Goal: Information Seeking & Learning: Learn about a topic

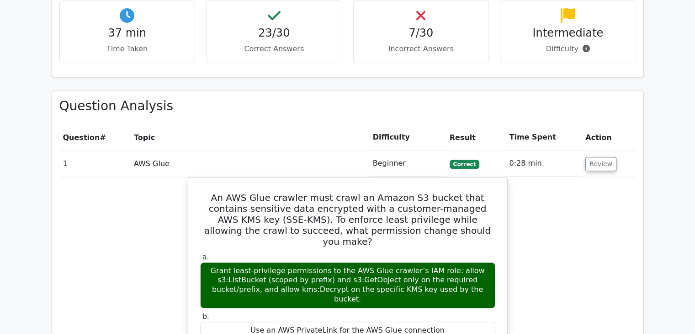
scroll to position [960, 0]
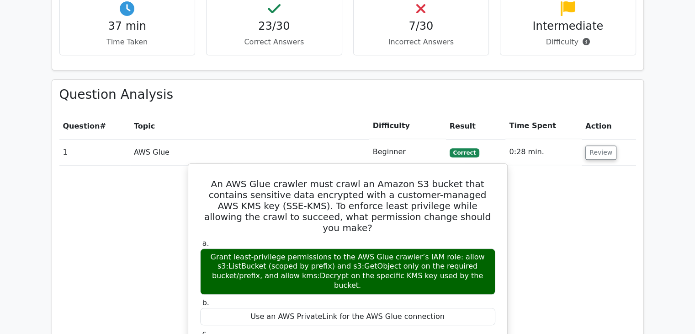
click at [282, 178] on h5 "An AWS Glue crawler must crawl an Amazon S3 bucket that contains sensitive data…" at bounding box center [347, 205] width 297 height 55
click at [328, 178] on h5 "An AWS Glue crawler must crawl an Amazon S3 bucket that contains sensitive data…" at bounding box center [347, 205] width 297 height 55
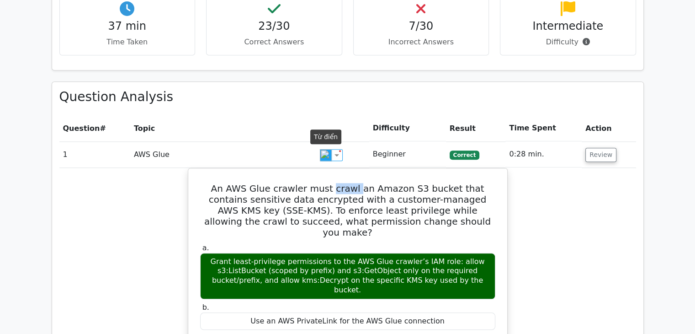
click at [321, 157] on img at bounding box center [326, 155] width 12 height 12
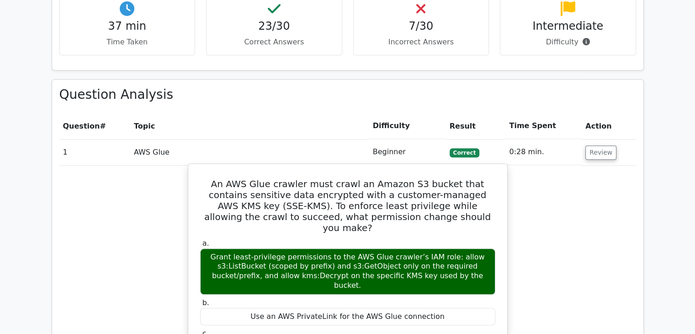
click at [379, 178] on h5 "An AWS Glue crawler must crawl an Amazon S3 bucket that contains sensitive data…" at bounding box center [347, 205] width 297 height 55
click at [273, 178] on h5 "An AWS Glue crawler must crawl an Amazon S3 bucket that contains sensitive data…" at bounding box center [347, 205] width 297 height 55
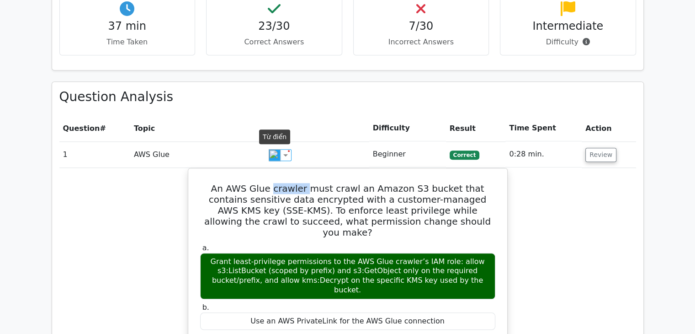
click at [276, 156] on img at bounding box center [275, 155] width 12 height 12
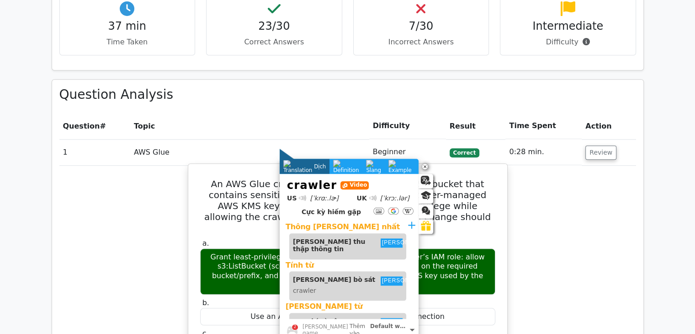
drag, startPoint x: 368, startPoint y: 150, endPoint x: 374, endPoint y: 147, distance: 6.8
click at [368, 178] on h5 "An AWS Glue crawler must crawl an Amazon S3 bucket that contains sensitive data…" at bounding box center [347, 205] width 297 height 55
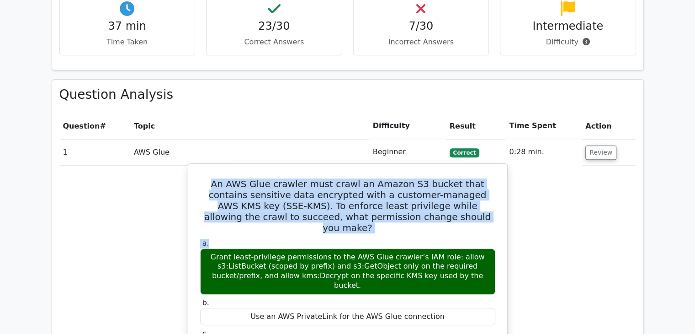
drag, startPoint x: 459, startPoint y: 180, endPoint x: 205, endPoint y: 134, distance: 258.4
click at [333, 178] on h5 "An AWS Glue crawler must crawl an Amazon S3 bucket that contains sensitive data…" at bounding box center [347, 205] width 297 height 55
drag, startPoint x: 450, startPoint y: 167, endPoint x: 200, endPoint y: 139, distance: 251.6
click at [200, 178] on h5 "An AWS Glue crawler must crawl an Amazon S3 bucket that contains sensitive data…" at bounding box center [347, 205] width 297 height 55
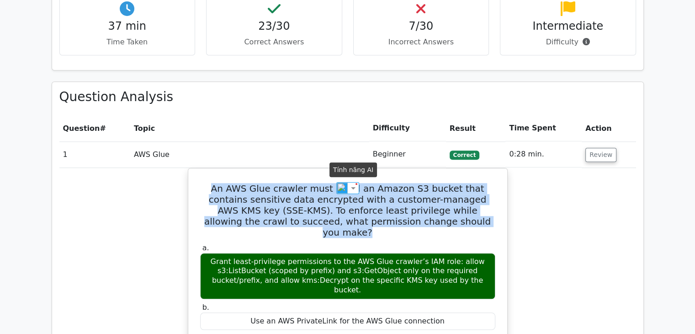
click at [348, 187] on img at bounding box center [353, 187] width 11 height 11
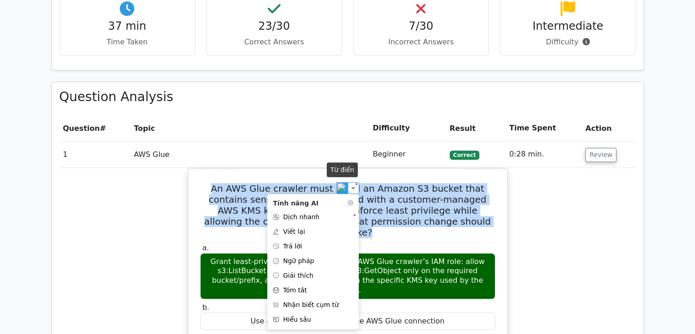
click at [341, 183] on img at bounding box center [343, 188] width 12 height 12
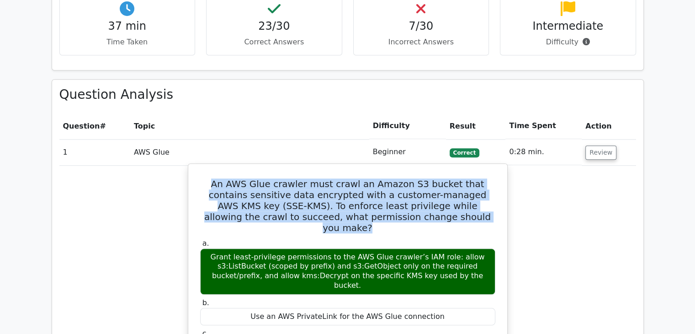
click at [483, 178] on h5 "An AWS Glue crawler must crawl an Amazon S3 bucket that contains sensitive data…" at bounding box center [347, 205] width 297 height 55
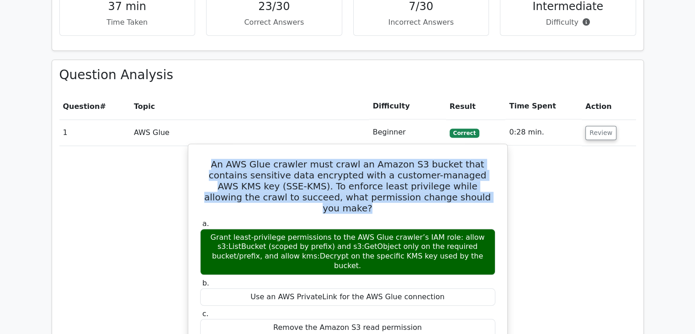
scroll to position [1006, 0]
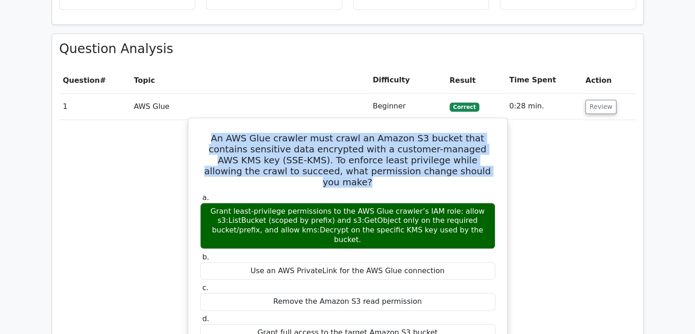
click at [382, 133] on h5 "An AWS Glue crawler must crawl an Amazon S3 bucket that contains sensitive data…" at bounding box center [347, 160] width 297 height 55
click at [372, 133] on h5 "An AWS Glue crawler must crawl an Amazon S3 bucket that contains sensitive data…" at bounding box center [347, 160] width 297 height 55
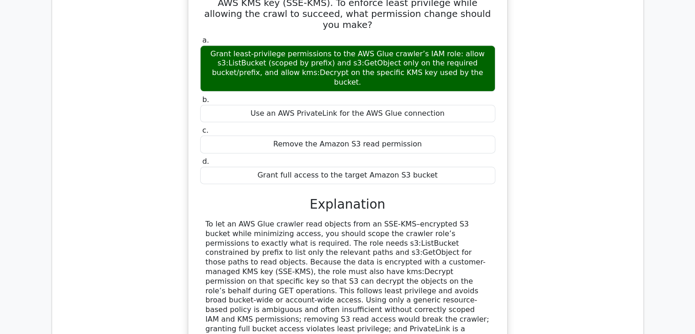
scroll to position [1189, 0]
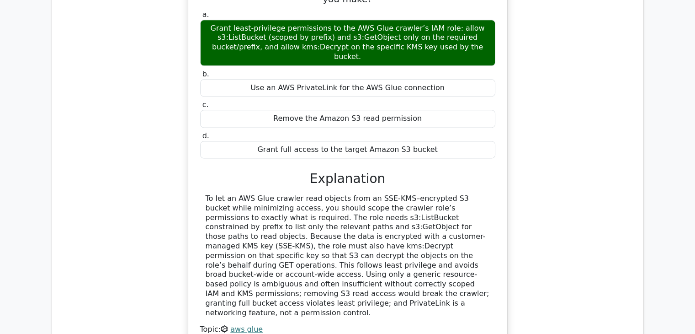
click at [455, 194] on div "To let an AWS Glue crawler read objects from an SSE-KMS–encrypted S3 bucket whi…" at bounding box center [348, 255] width 284 height 123
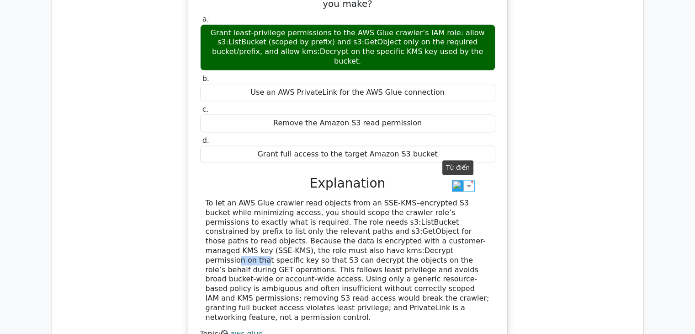
click at [454, 182] on img at bounding box center [458, 186] width 12 height 12
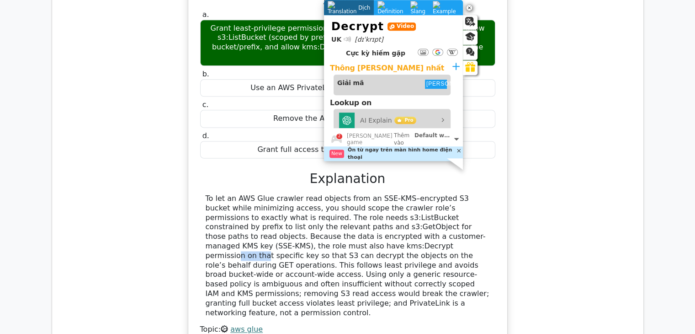
click at [494, 194] on div "To let an AWS Glue crawler read objects from an SSE-KMS–encrypted S3 bucket whi…" at bounding box center [347, 255] width 295 height 123
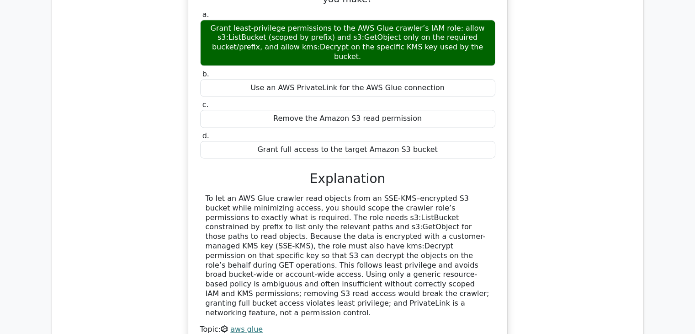
click at [451, 200] on div "To let an AWS Glue crawler read objects from an SSE-KMS–encrypted S3 bucket whi…" at bounding box center [348, 255] width 284 height 123
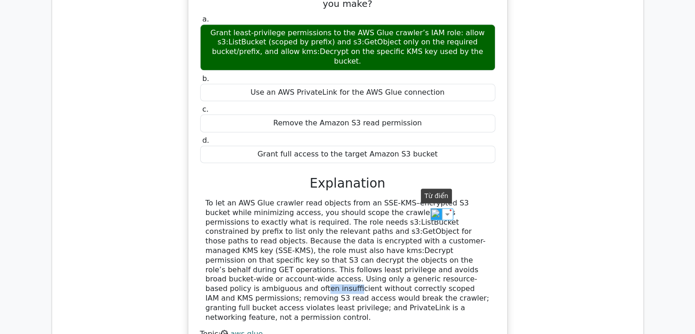
click at [432, 213] on img at bounding box center [437, 214] width 12 height 12
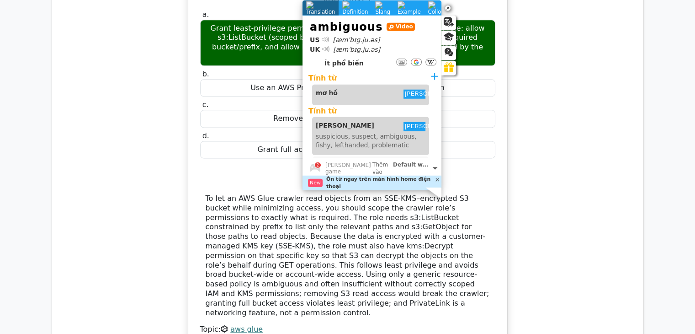
click at [493, 194] on div "To let an AWS Glue crawler read objects from an SSE-KMS–encrypted S3 bucket whi…" at bounding box center [347, 255] width 295 height 123
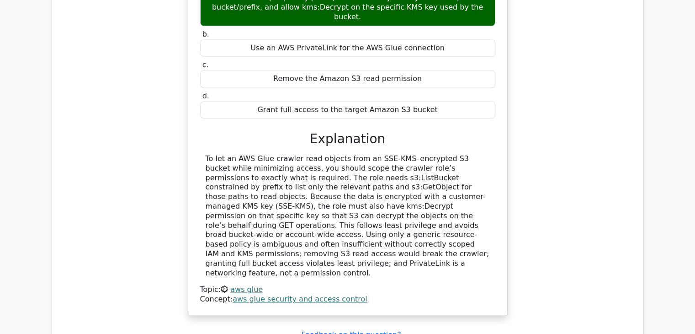
scroll to position [1235, 0]
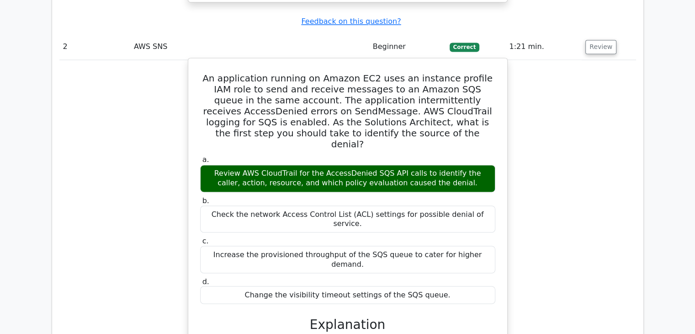
scroll to position [1509, 0]
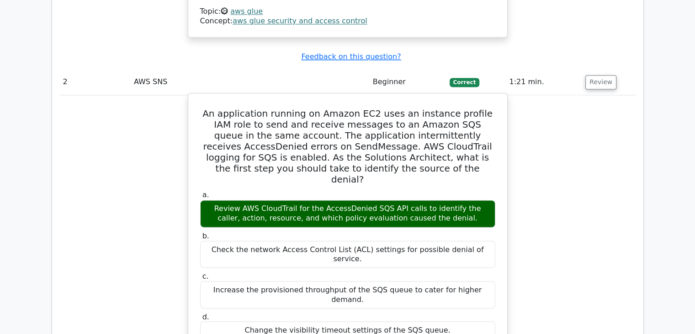
drag, startPoint x: 248, startPoint y: 282, endPoint x: 428, endPoint y: 288, distance: 179.8
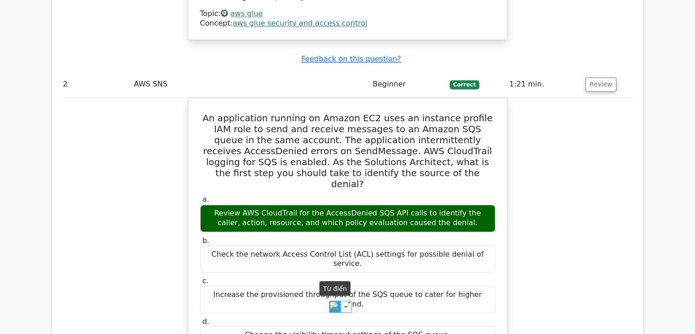
click at [331, 306] on img at bounding box center [335, 306] width 12 height 12
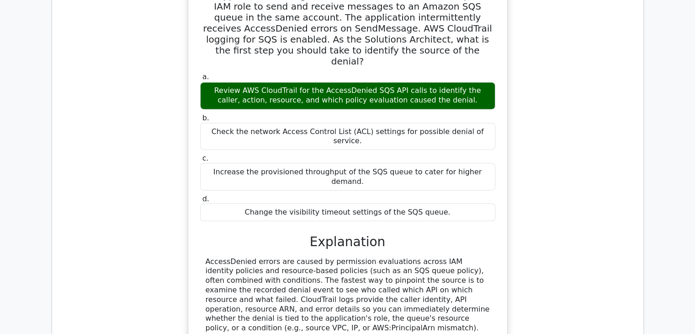
scroll to position [1737, 0]
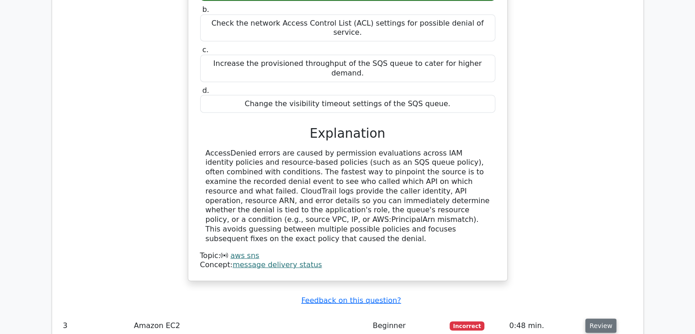
click at [595, 318] on button "Review" at bounding box center [601, 325] width 31 height 14
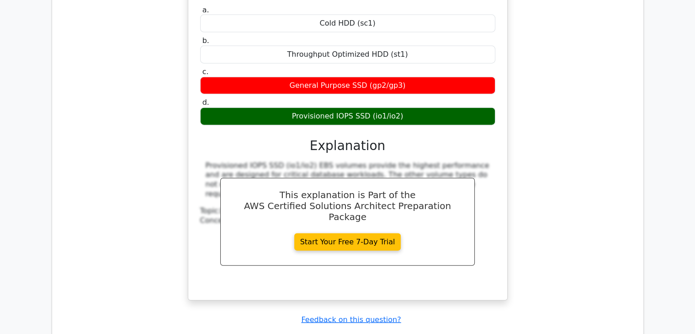
scroll to position [2195, 0]
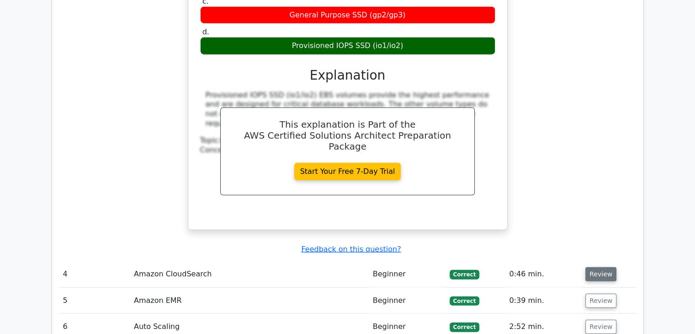
click at [592, 267] on button "Review" at bounding box center [601, 274] width 31 height 14
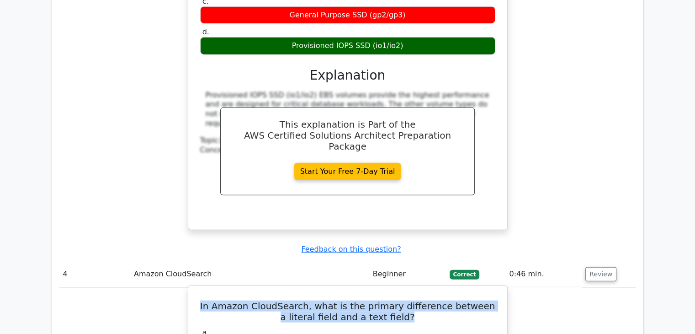
drag, startPoint x: 416, startPoint y: 183, endPoint x: 206, endPoint y: 161, distance: 210.6
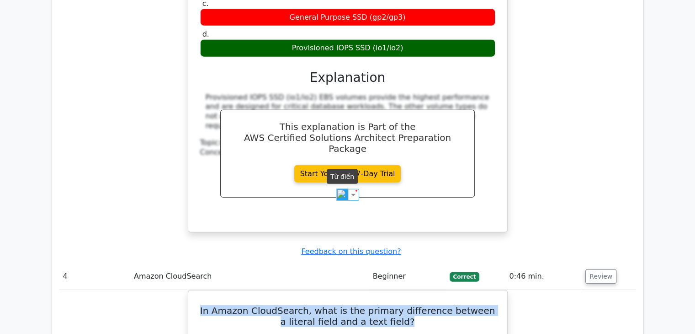
click at [345, 196] on img at bounding box center [343, 195] width 12 height 12
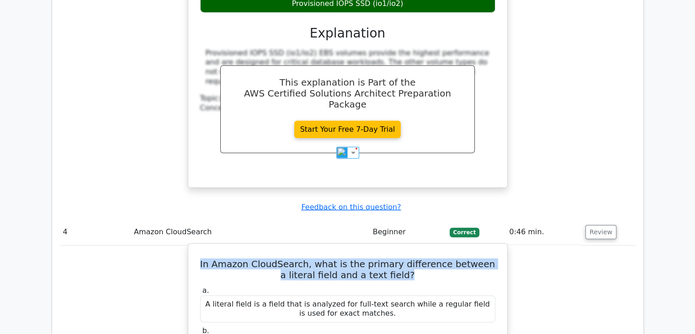
scroll to position [2240, 0]
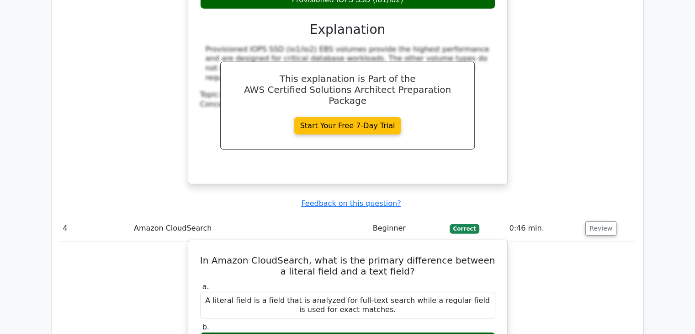
drag, startPoint x: 423, startPoint y: 214, endPoint x: 196, endPoint y: 198, distance: 227.8
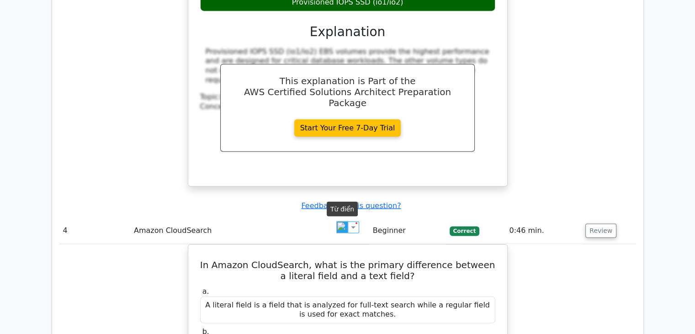
click at [346, 225] on img at bounding box center [343, 227] width 12 height 12
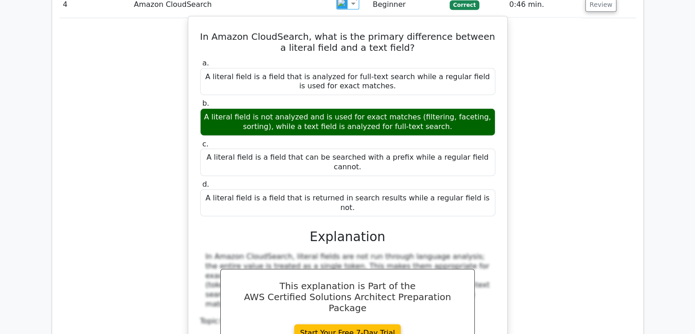
scroll to position [2469, 0]
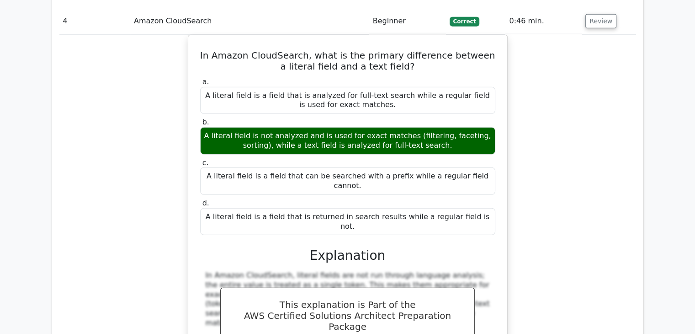
scroll to position [2286, 0]
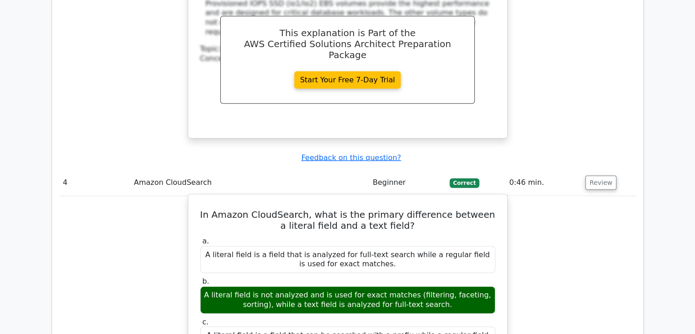
click at [460, 286] on div "A literal field is not analyzed and is used for exact matches (filtering, facet…" at bounding box center [347, 299] width 295 height 27
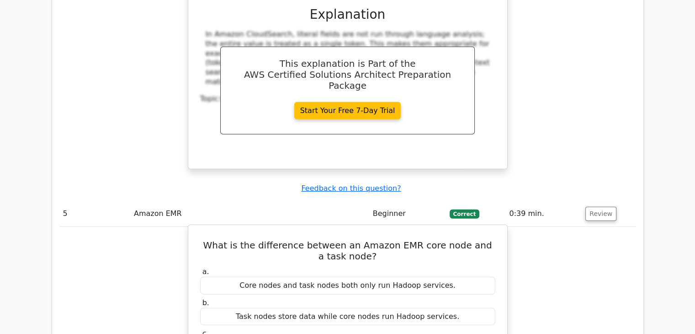
scroll to position [2698, 0]
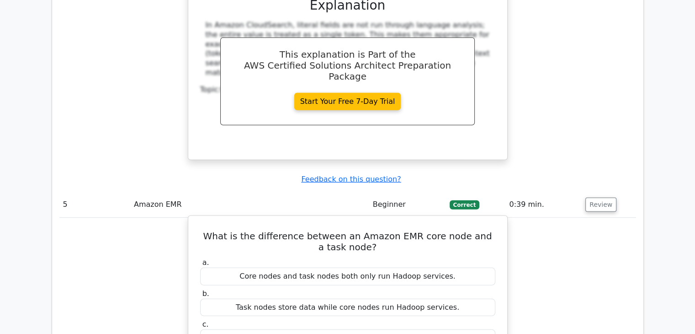
drag, startPoint x: 397, startPoint y: 290, endPoint x: 364, endPoint y: 288, distance: 33.5
drag, startPoint x: 398, startPoint y: 289, endPoint x: 368, endPoint y: 292, distance: 29.8
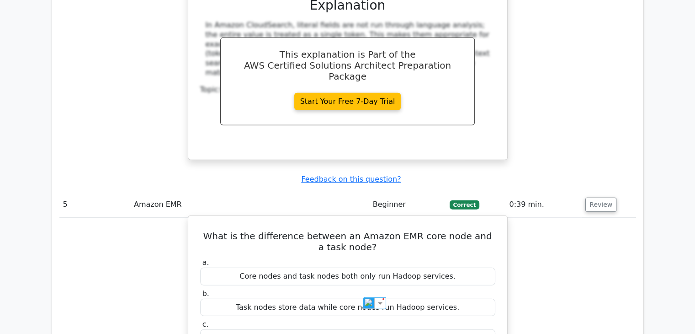
drag, startPoint x: 395, startPoint y: 288, endPoint x: 276, endPoint y: 280, distance: 119.1
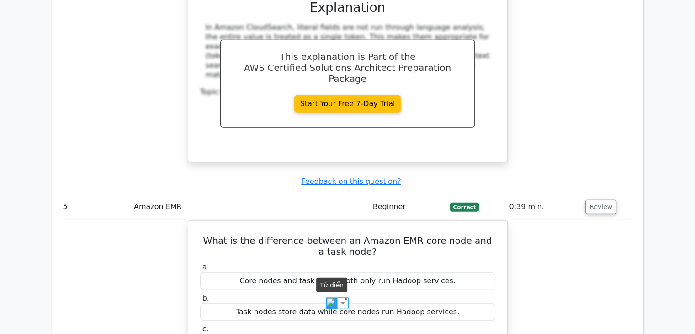
click at [331, 302] on img at bounding box center [332, 303] width 12 height 12
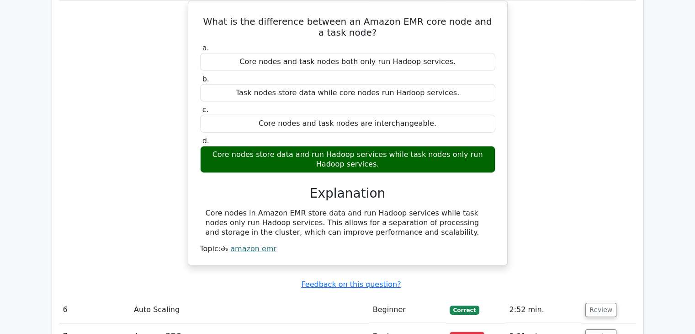
scroll to position [2926, 0]
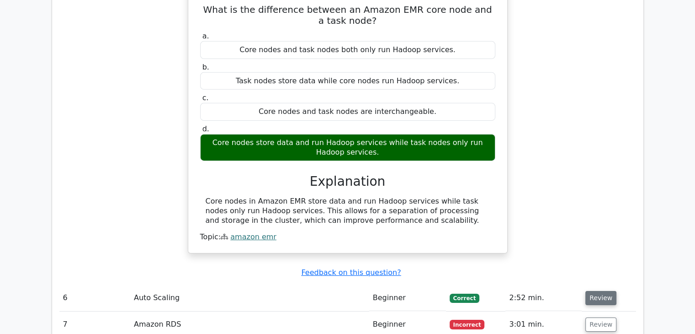
click at [604, 291] on button "Review" at bounding box center [601, 298] width 31 height 14
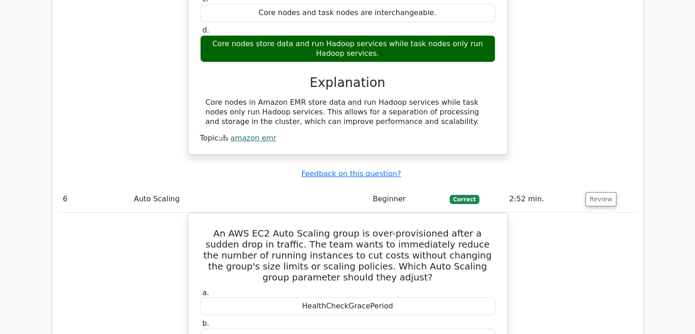
scroll to position [3018, 0]
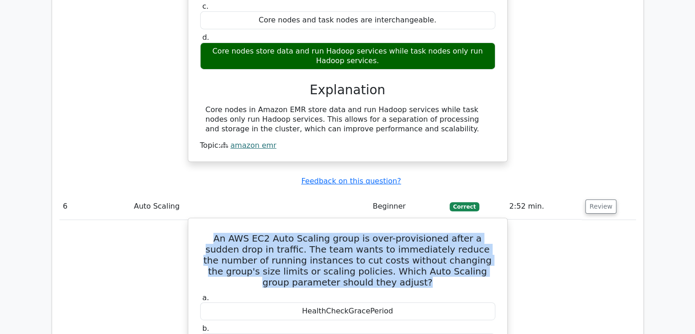
drag, startPoint x: 415, startPoint y: 120, endPoint x: 200, endPoint y: 80, distance: 218.5
click at [200, 233] on h5 "An AWS EC2 Auto Scaling group is over-provisioned after a sudden drop in traffi…" at bounding box center [347, 260] width 297 height 55
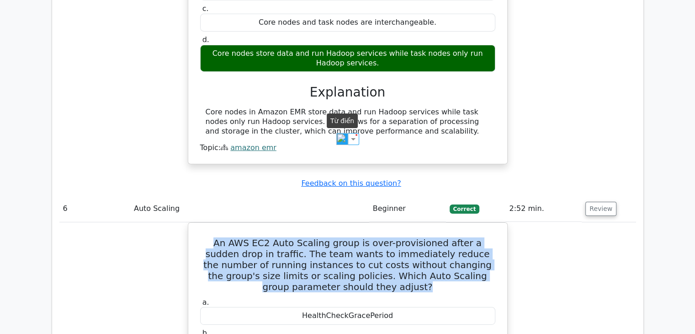
click at [342, 136] on img at bounding box center [343, 139] width 12 height 12
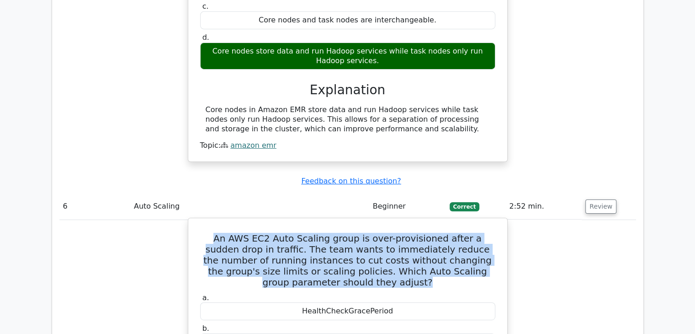
drag, startPoint x: 379, startPoint y: 218, endPoint x: 318, endPoint y: 215, distance: 60.9
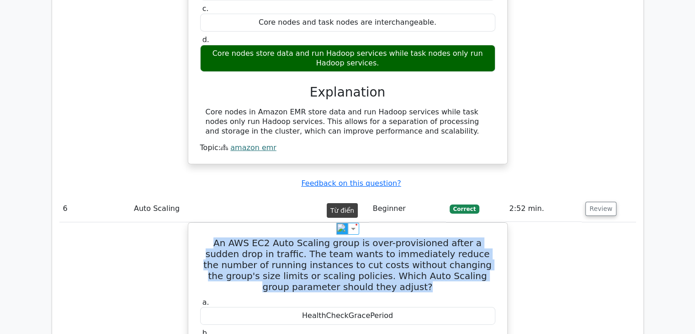
click at [343, 226] on img at bounding box center [343, 229] width 12 height 12
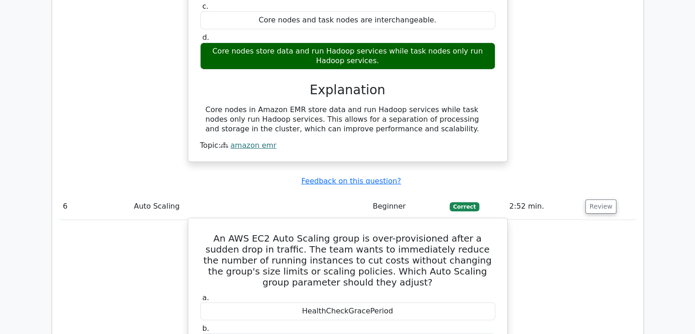
drag, startPoint x: 395, startPoint y: 212, endPoint x: 293, endPoint y: 213, distance: 102.9
copy div "DesiredCapacity"
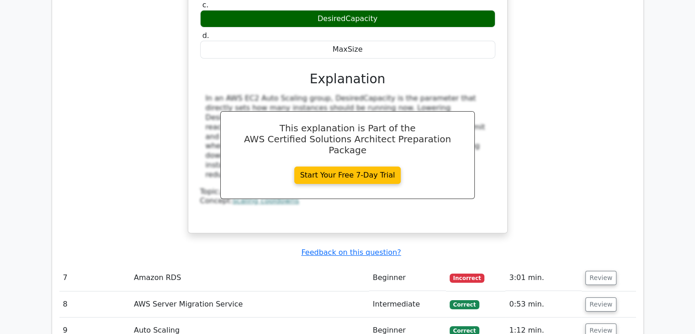
scroll to position [3383, 0]
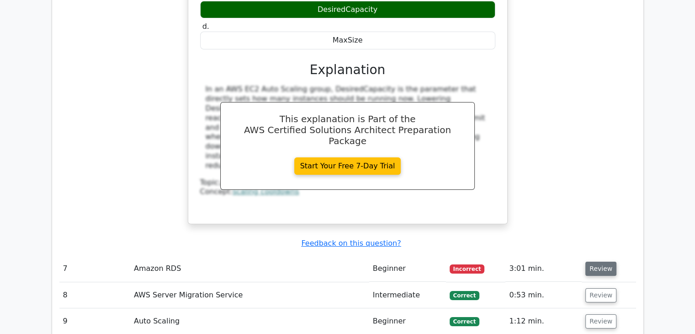
click at [602, 262] on button "Review" at bounding box center [601, 269] width 31 height 14
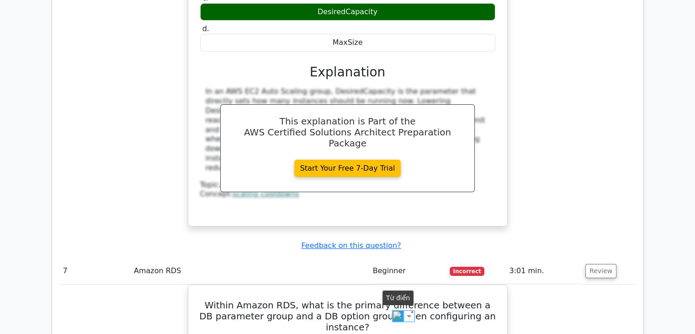
click at [392, 315] on img at bounding box center [398, 316] width 12 height 12
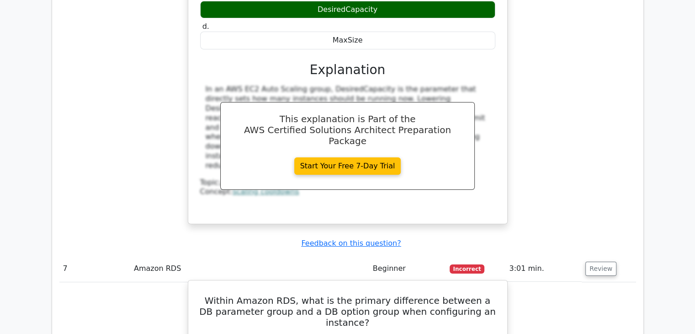
drag, startPoint x: 446, startPoint y: 314, endPoint x: 210, endPoint y: 299, distance: 236.4
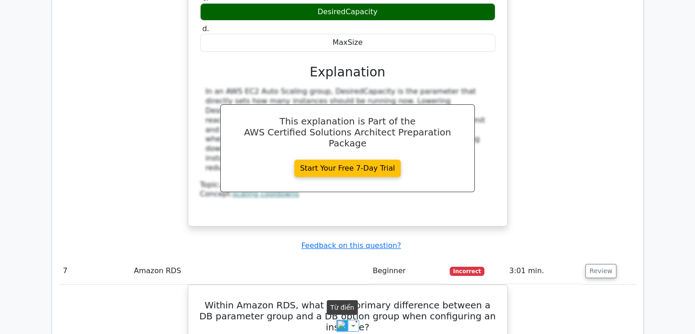
click at [346, 321] on img at bounding box center [343, 326] width 12 height 12
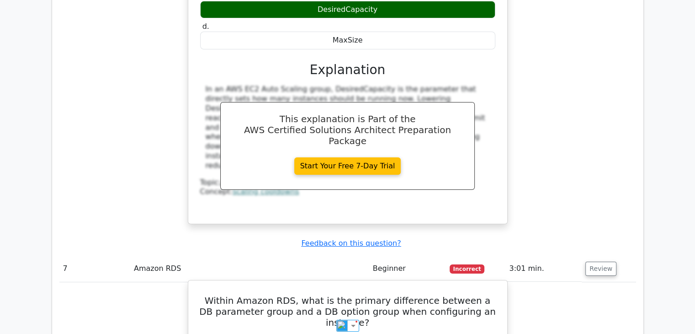
copy div "A DB parameter group is used to configure database engine settings, while a DB …"
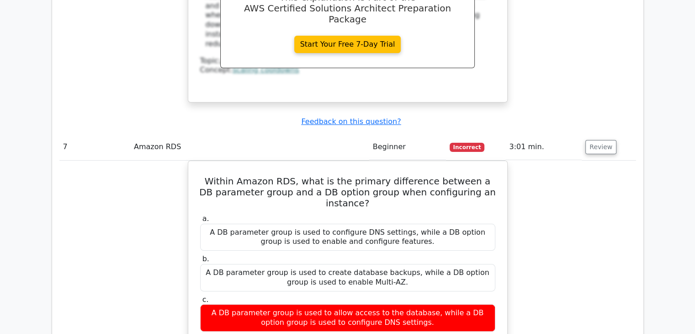
scroll to position [3749, 0]
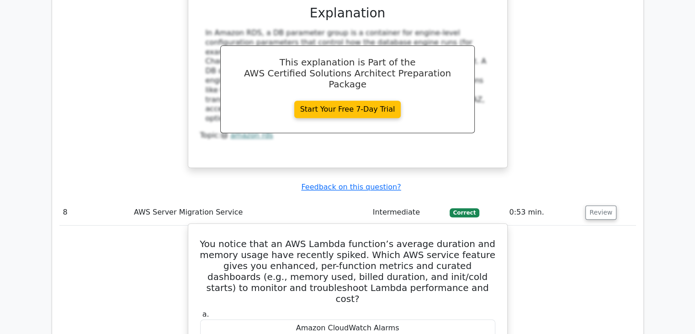
scroll to position [3886, 0]
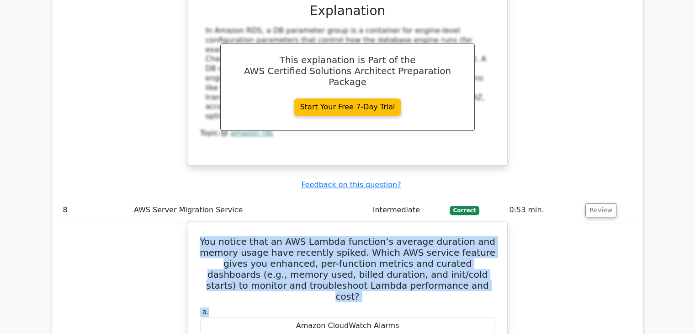
drag, startPoint x: 451, startPoint y: 120, endPoint x: 214, endPoint y: 70, distance: 242.1
click at [285, 236] on h5 "You notice that an AWS Lambda function’s average duration and memory usage have…" at bounding box center [347, 269] width 297 height 66
click at [439, 236] on h5 "You notice that an AWS Lambda function’s average duration and memory usage have…" at bounding box center [347, 269] width 297 height 66
drag, startPoint x: 374, startPoint y: 99, endPoint x: 214, endPoint y: 67, distance: 162.7
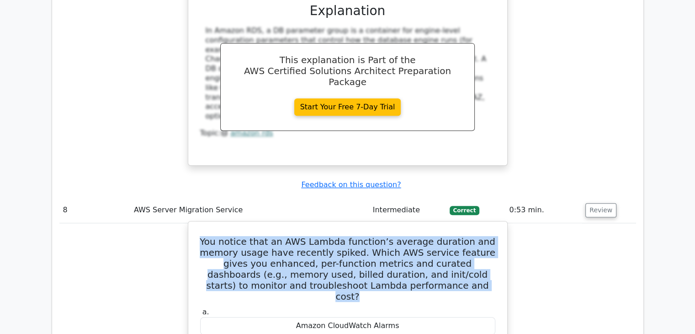
click at [214, 236] on h5 "You notice that an AWS Lambda function’s average duration and memory usage have…" at bounding box center [347, 269] width 297 height 66
copy h5 "You notice that an AWS Lambda function’s average duration and memory usage have…"
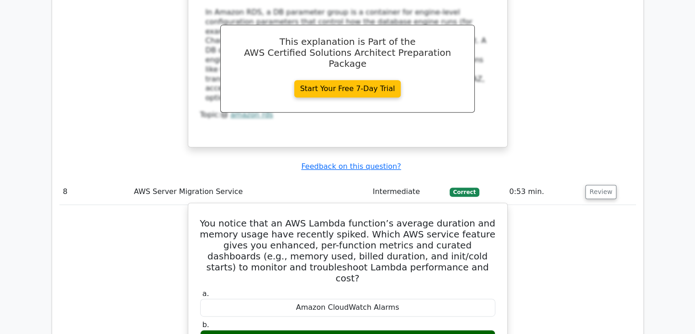
scroll to position [3978, 0]
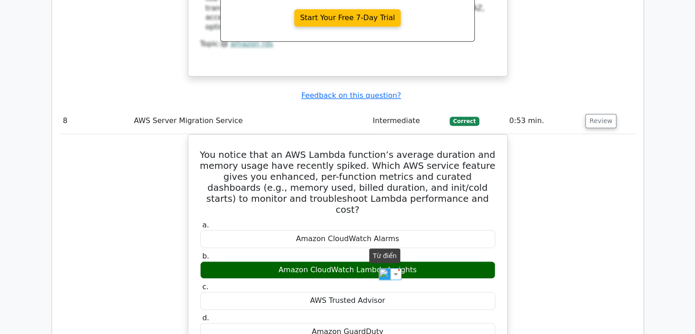
click at [385, 271] on img at bounding box center [385, 274] width 12 height 12
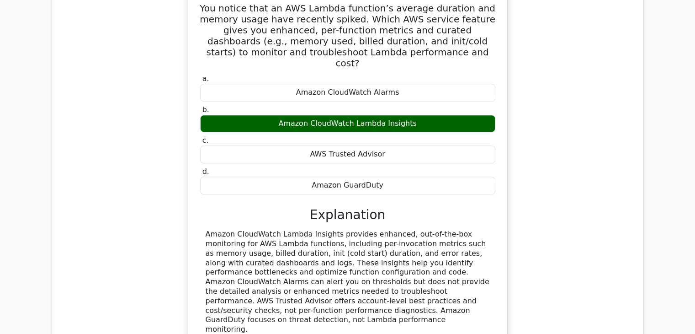
scroll to position [4161, 0]
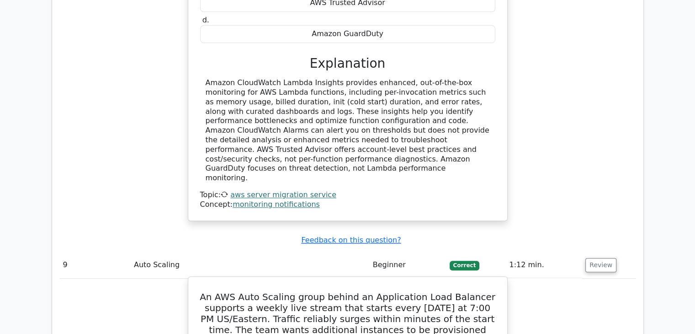
scroll to position [4252, 0]
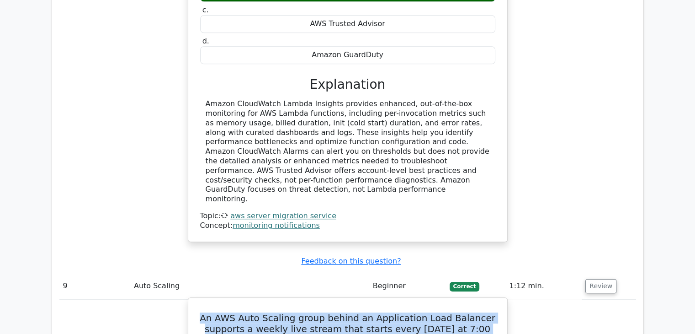
drag, startPoint x: 375, startPoint y: 180, endPoint x: 194, endPoint y: 117, distance: 191.3
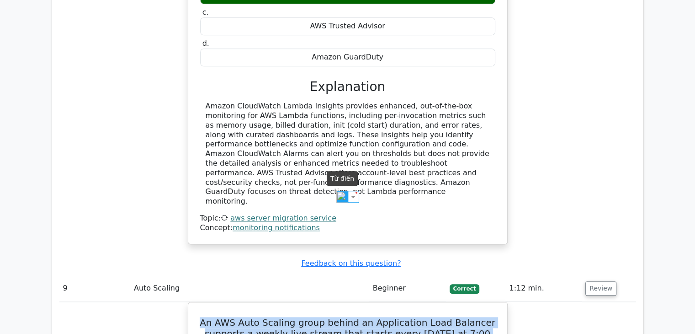
click at [339, 196] on img at bounding box center [343, 197] width 12 height 12
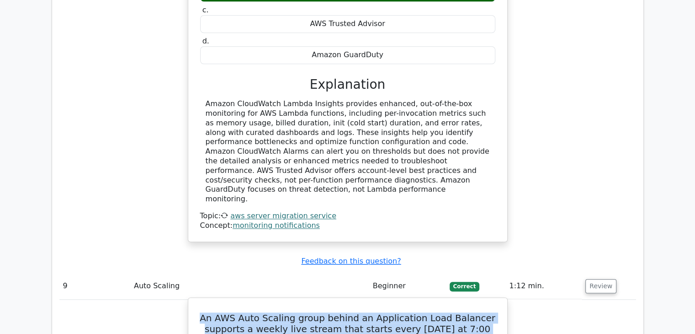
drag, startPoint x: 398, startPoint y: 269, endPoint x: 198, endPoint y: 247, distance: 201.9
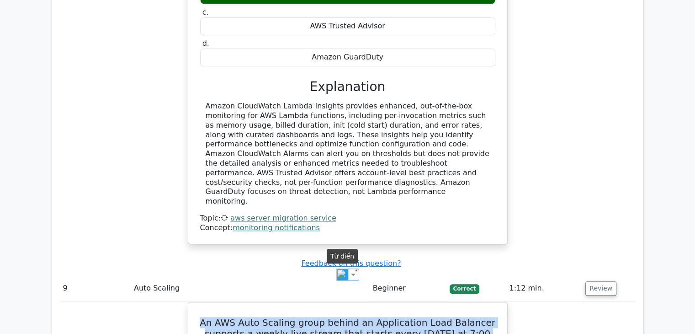
click at [341, 273] on img at bounding box center [343, 274] width 12 height 12
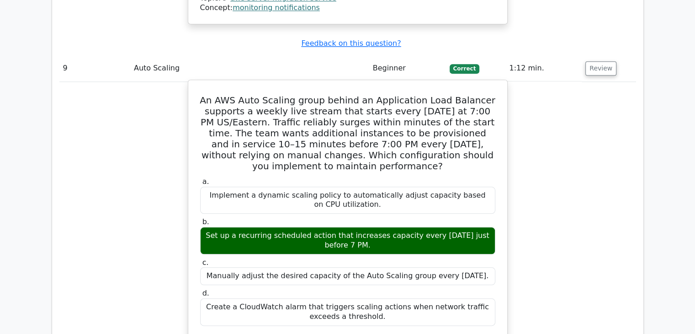
scroll to position [4572, 0]
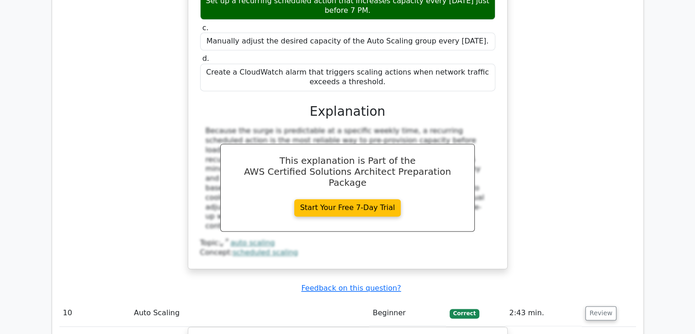
scroll to position [4709, 0]
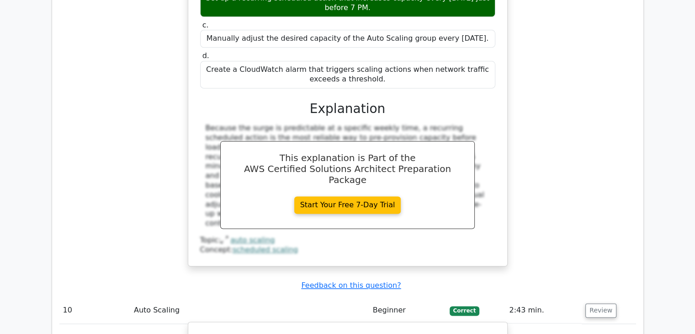
drag, startPoint x: 411, startPoint y: 145, endPoint x: 206, endPoint y: 134, distance: 204.7
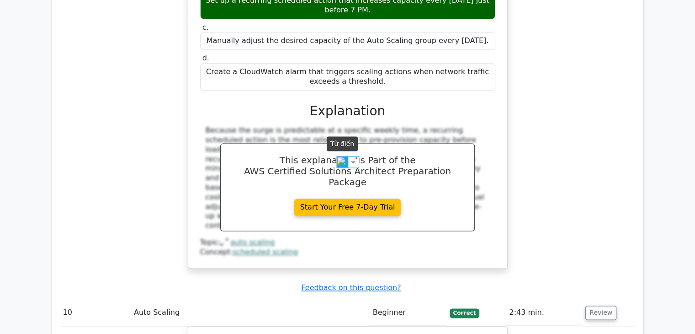
click at [340, 157] on img at bounding box center [343, 162] width 12 height 12
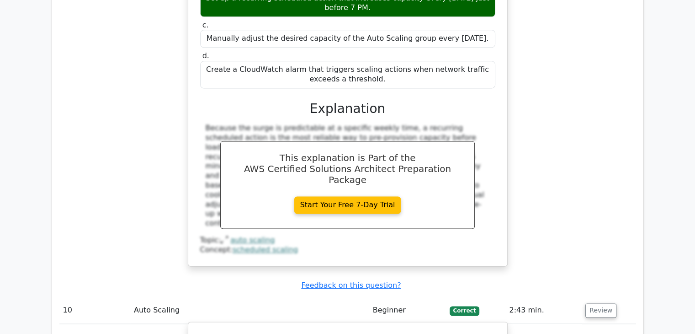
drag, startPoint x: 409, startPoint y: 146, endPoint x: 176, endPoint y: 134, distance: 233.1
copy h5 "In Amazon EC2 Auto Scaling, what does the cooldown period for an Auto Scaling g…"
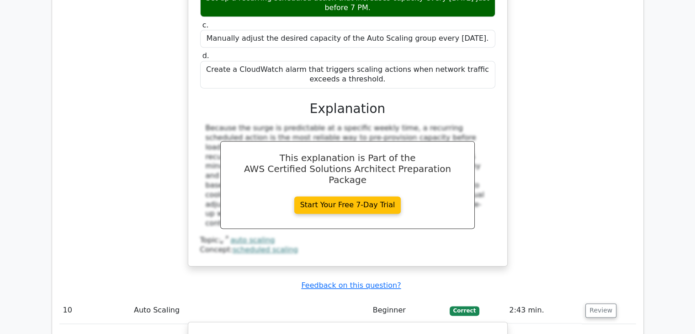
drag, startPoint x: 383, startPoint y: 227, endPoint x: 199, endPoint y: 211, distance: 184.5
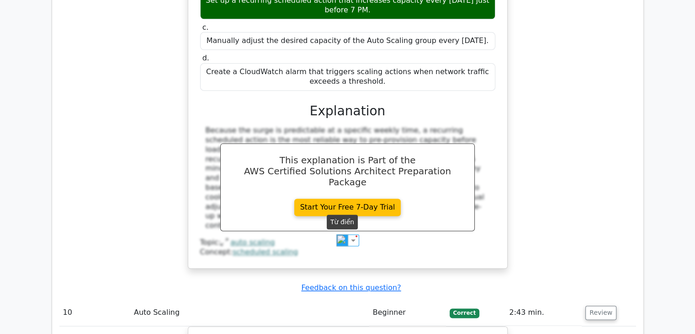
click at [342, 235] on img at bounding box center [343, 240] width 12 height 12
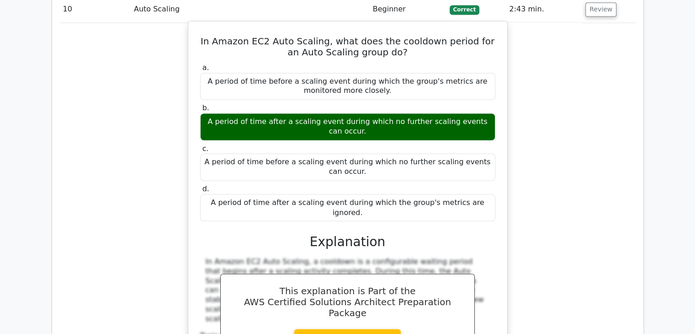
scroll to position [5029, 0]
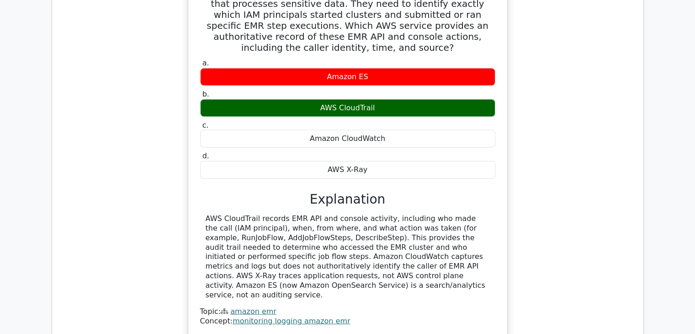
scroll to position [5532, 0]
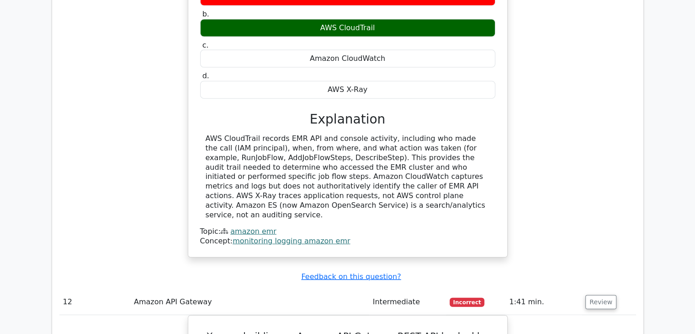
scroll to position [5578, 0]
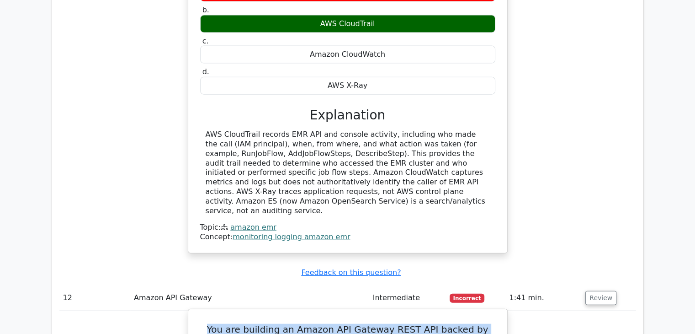
drag, startPoint x: 411, startPoint y: 146, endPoint x: 199, endPoint y: 92, distance: 218.1
drag, startPoint x: 402, startPoint y: 145, endPoint x: 168, endPoint y: 94, distance: 239.2
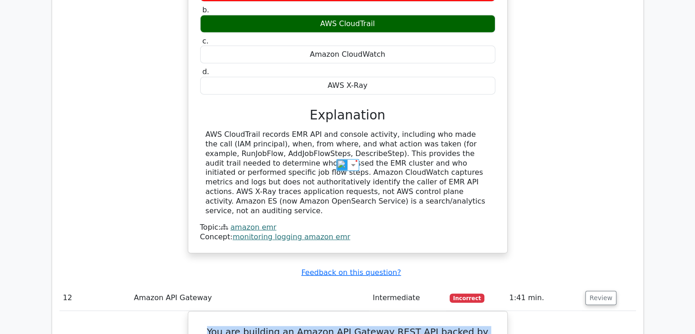
copy h5 "You are building an Amazon API Gateway REST API backed by AWS Lambda. Clients s…"
drag, startPoint x: 437, startPoint y: 266, endPoint x: 197, endPoint y: 95, distance: 294.5
copy div "You are building an Amazon API Gateway REST API backed by AWS Lambda. Clients s…"
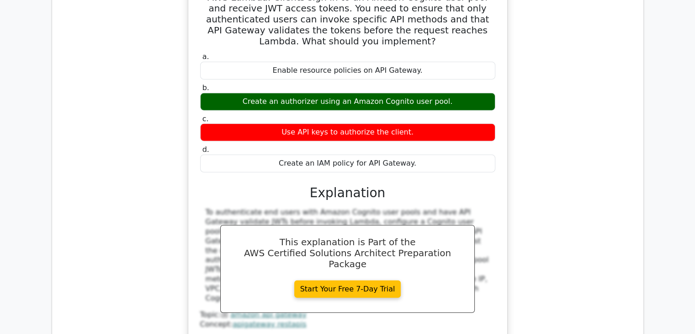
scroll to position [5944, 0]
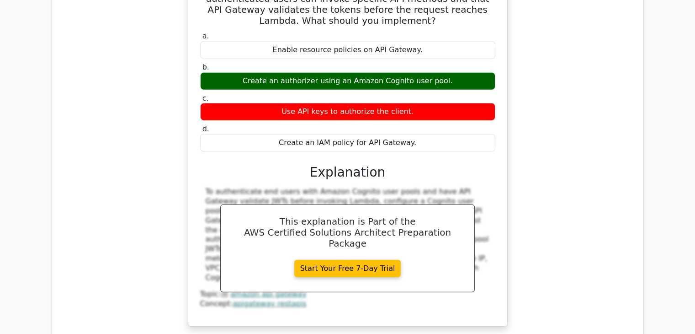
drag, startPoint x: 369, startPoint y: 212, endPoint x: 203, endPoint y: 162, distance: 173.4
click at [340, 227] on img at bounding box center [342, 224] width 11 height 11
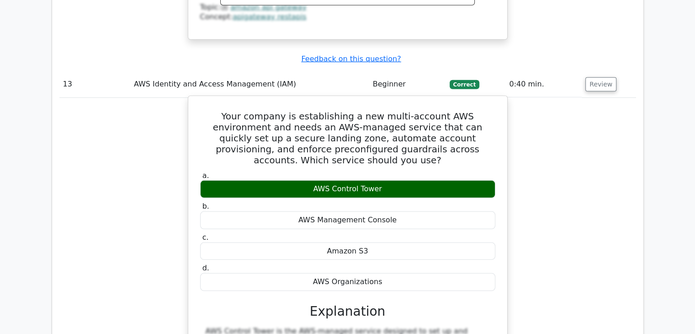
scroll to position [6401, 0]
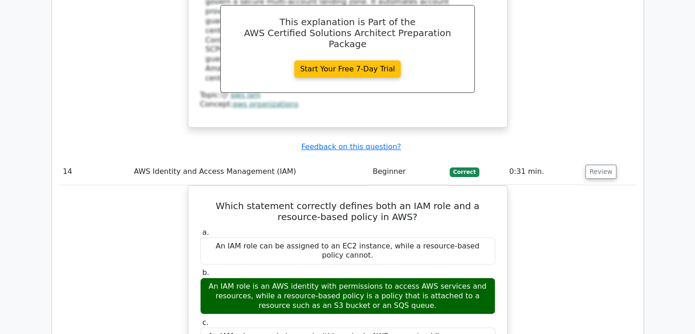
scroll to position [6630, 0]
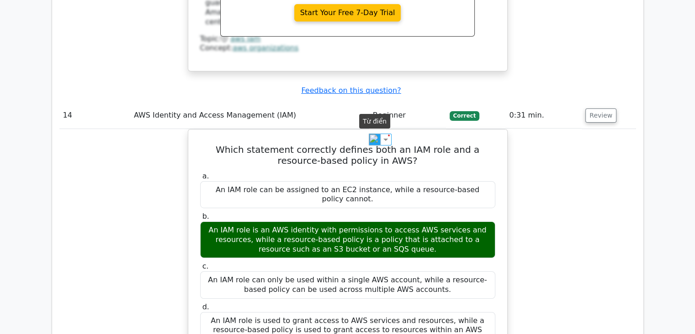
click at [373, 138] on img at bounding box center [375, 140] width 12 height 12
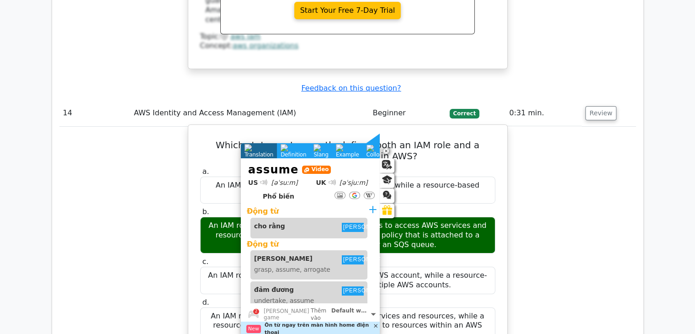
click at [454, 165] on div "a. An IAM role can be assigned to an EC2 instance, while a resource-based polic…" at bounding box center [347, 318] width 297 height 307
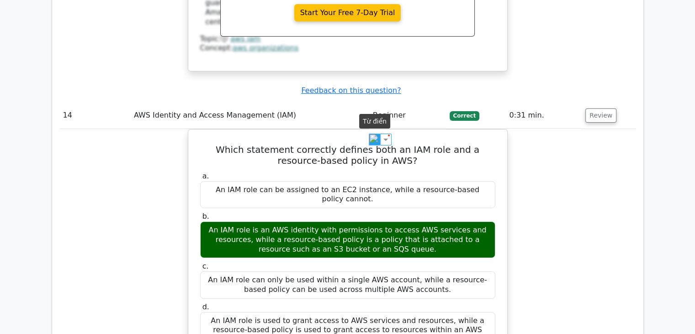
click at [373, 138] on img at bounding box center [375, 140] width 12 height 12
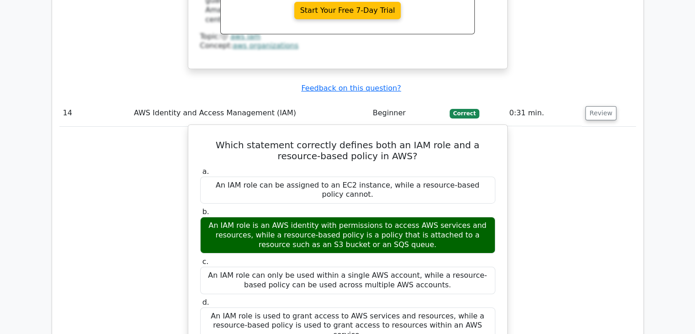
drag, startPoint x: 353, startPoint y: 124, endPoint x: 389, endPoint y: 128, distance: 36.4
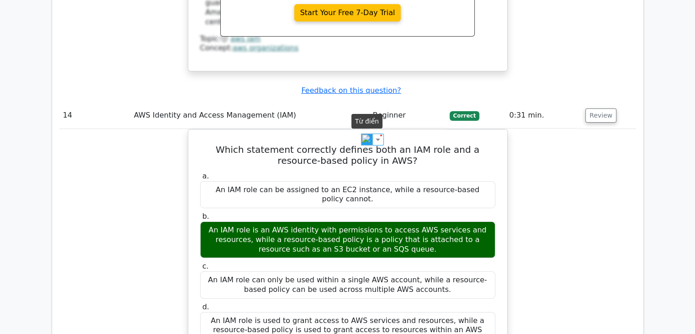
click at [368, 136] on img at bounding box center [367, 140] width 12 height 12
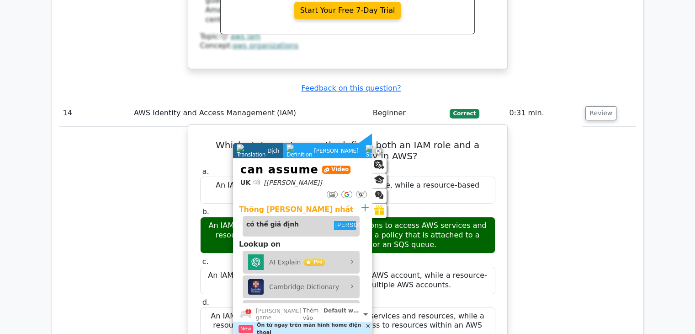
drag, startPoint x: 449, startPoint y: 142, endPoint x: 428, endPoint y: 143, distance: 21.5
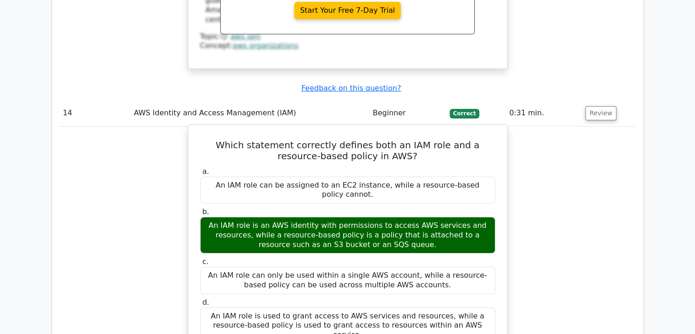
drag, startPoint x: 207, startPoint y: 124, endPoint x: 240, endPoint y: 134, distance: 35.3
copy div "An IAM role is an AWS identity that principals can assume to obtain temporary c…"
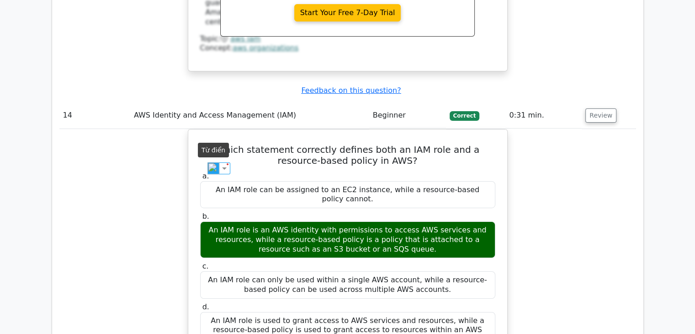
click at [213, 165] on img at bounding box center [214, 168] width 12 height 12
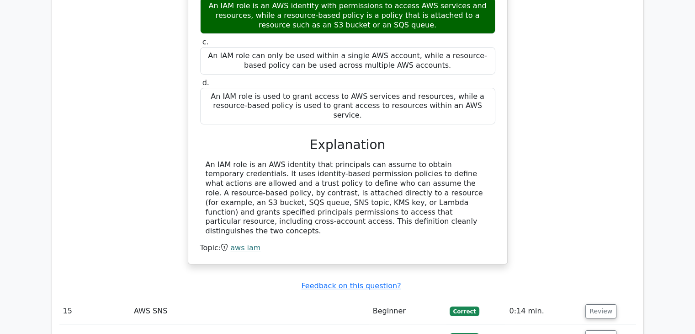
scroll to position [6858, 0]
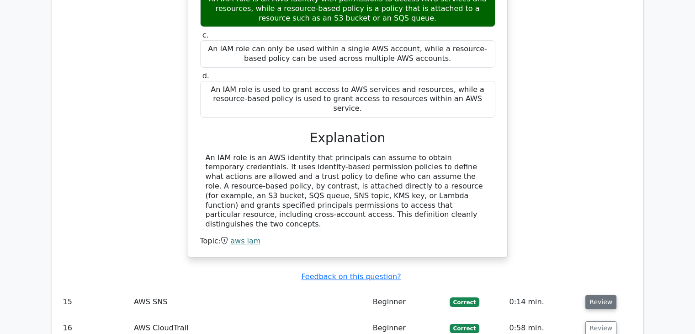
click at [609, 295] on button "Review" at bounding box center [601, 302] width 31 height 14
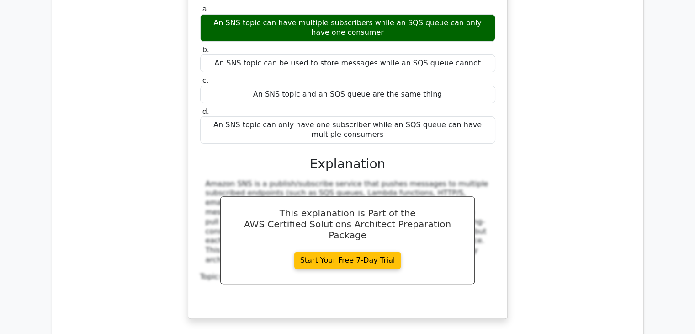
scroll to position [7178, 0]
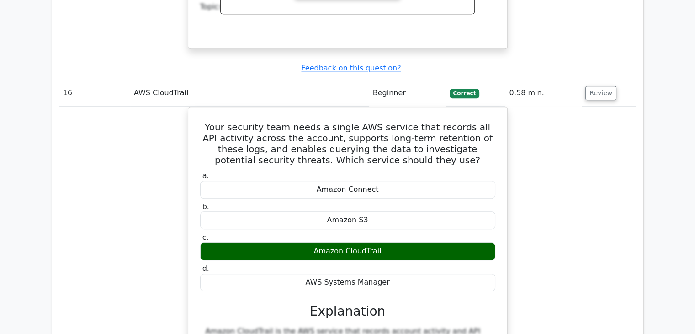
scroll to position [7590, 0]
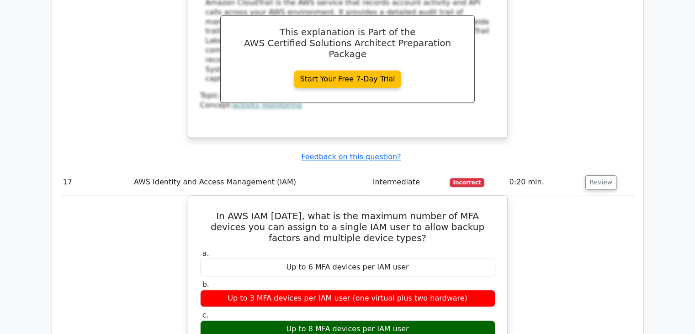
scroll to position [7819, 0]
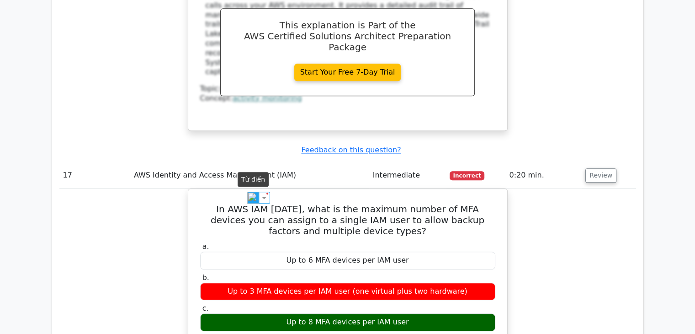
click at [254, 192] on img at bounding box center [253, 198] width 12 height 12
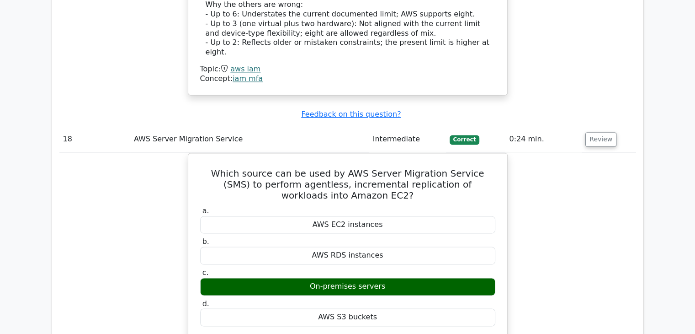
scroll to position [8367, 0]
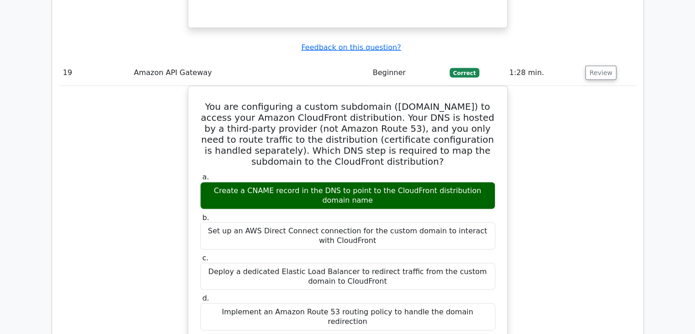
scroll to position [8733, 0]
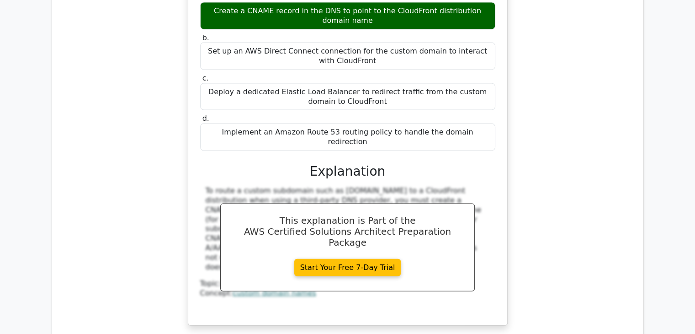
scroll to position [8916, 0]
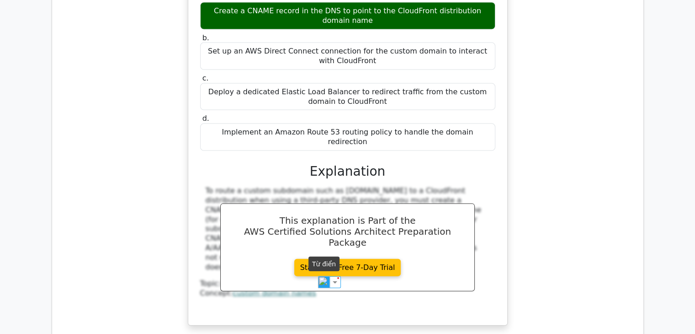
click at [326, 278] on img at bounding box center [324, 282] width 12 height 12
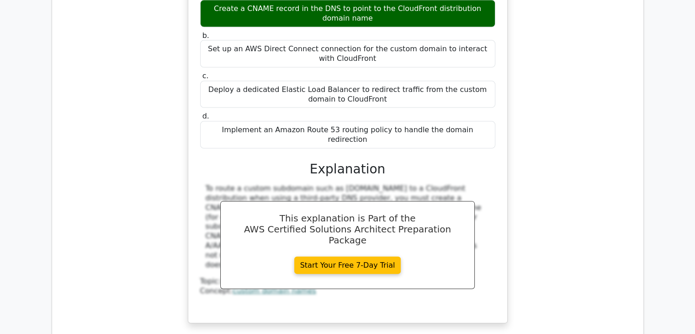
drag, startPoint x: 397, startPoint y: 267, endPoint x: 300, endPoint y: 267, distance: 97.4
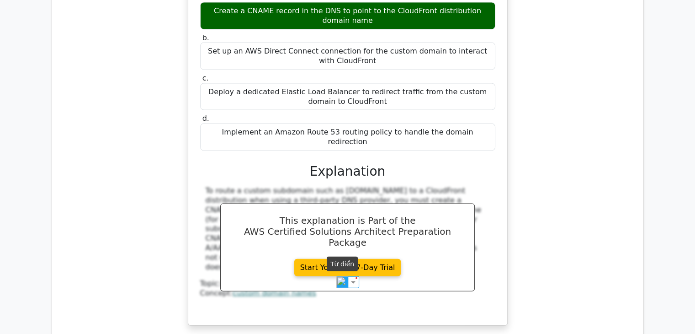
click at [347, 278] on img at bounding box center [343, 282] width 12 height 12
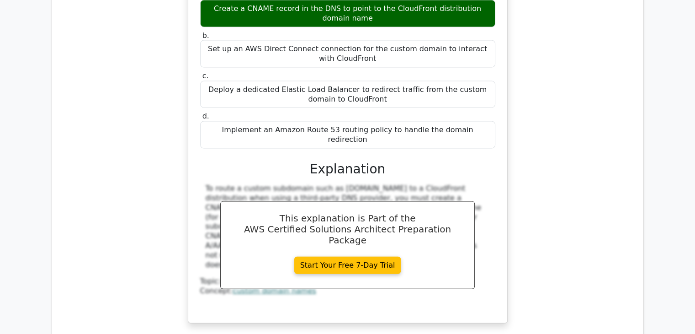
drag, startPoint x: 301, startPoint y: 257, endPoint x: 207, endPoint y: 251, distance: 93.9
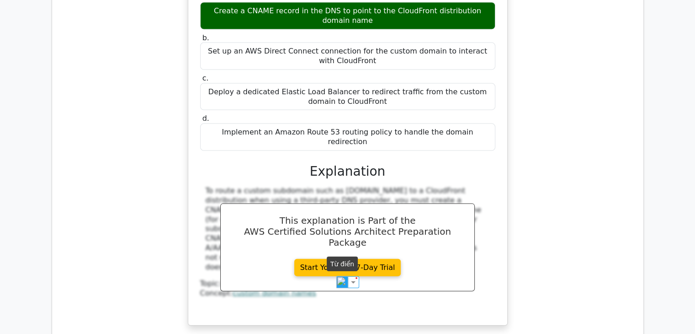
click at [344, 280] on img at bounding box center [343, 282] width 12 height 12
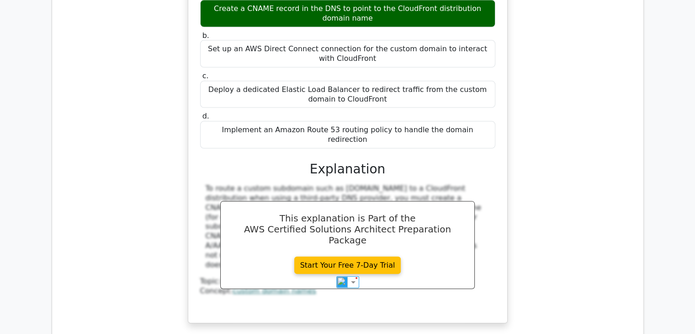
drag, startPoint x: 376, startPoint y: 104, endPoint x: 476, endPoint y: 121, distance: 101.1
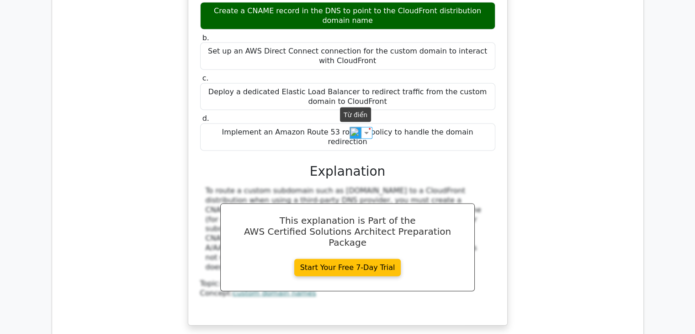
click at [357, 130] on img at bounding box center [356, 133] width 12 height 12
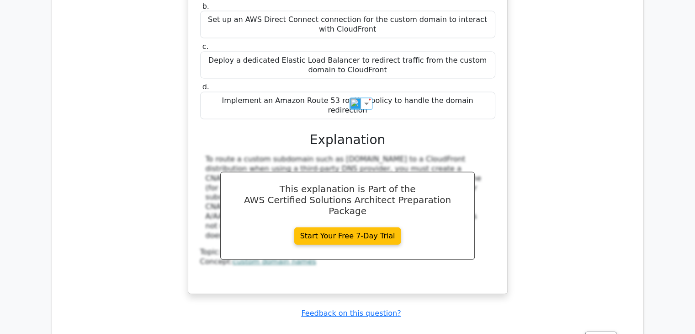
scroll to position [9007, 0]
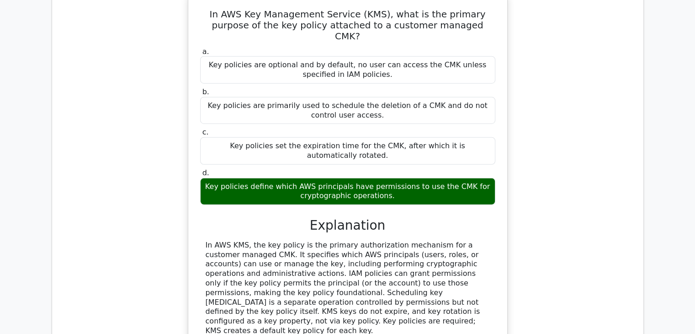
scroll to position [9327, 0]
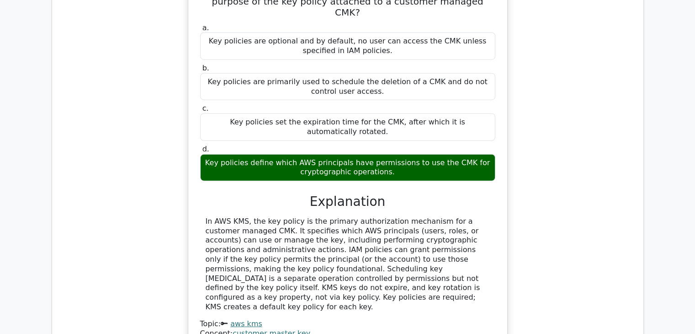
drag, startPoint x: 416, startPoint y: 135, endPoint x: 176, endPoint y: 95, distance: 243.8
copy h5 "In Amazon CloudWatch, which metric namespace contains the default Amazon EC2 in…"
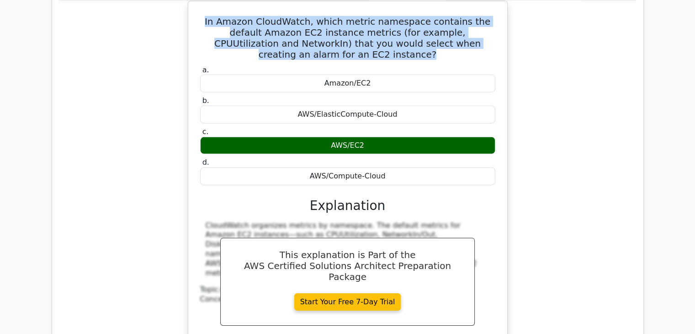
scroll to position [9739, 0]
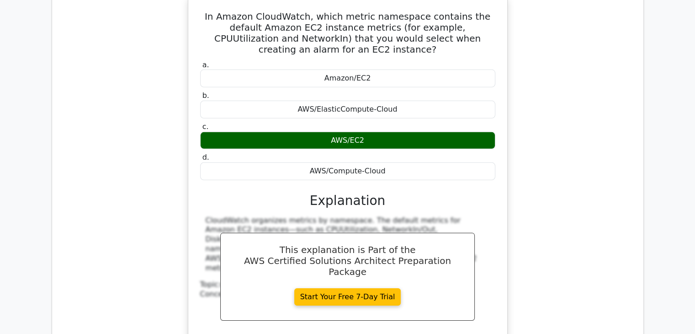
drag, startPoint x: 424, startPoint y: 136, endPoint x: 203, endPoint y: 103, distance: 223.3
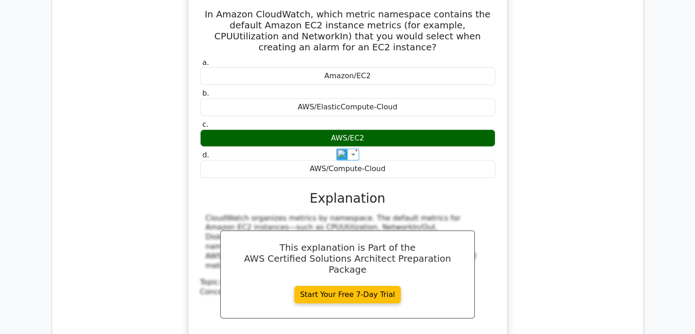
copy h5 "A teammate proposes attaching a FIDO2 key to a sensitive IAM role so any sessio…"
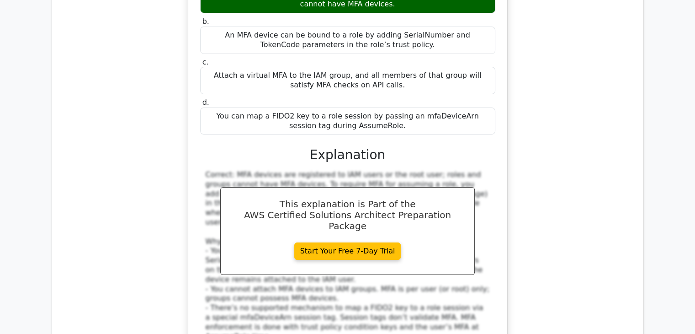
scroll to position [10242, 0]
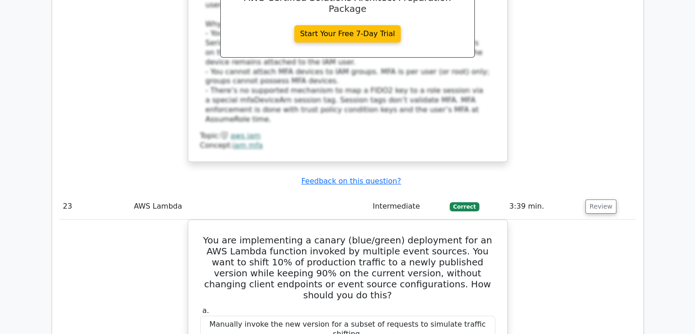
scroll to position [10470, 0]
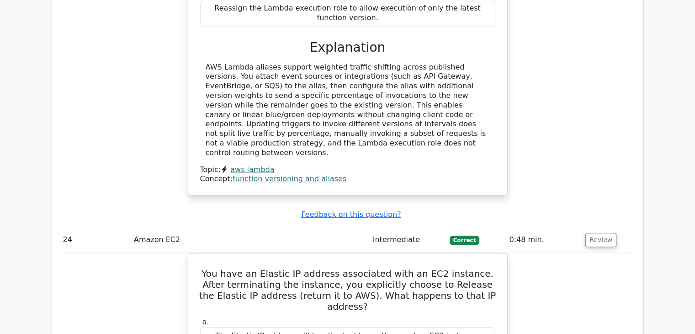
scroll to position [10928, 0]
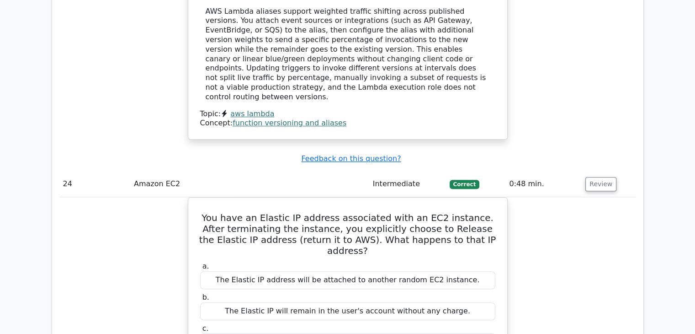
scroll to position [11019, 0]
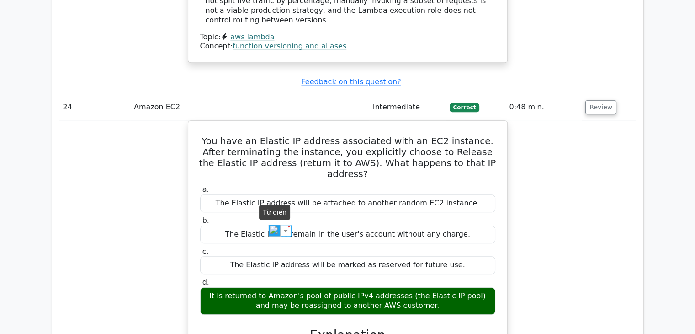
click at [269, 230] on img at bounding box center [275, 230] width 12 height 12
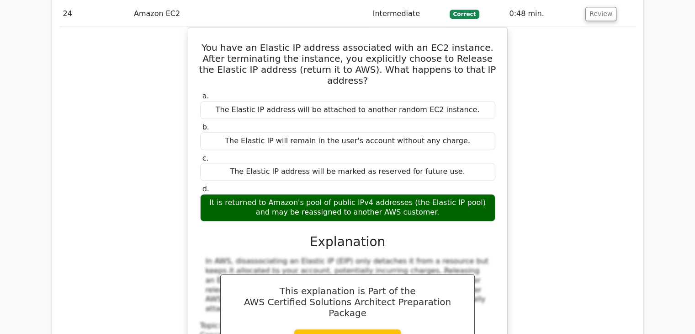
scroll to position [11111, 0]
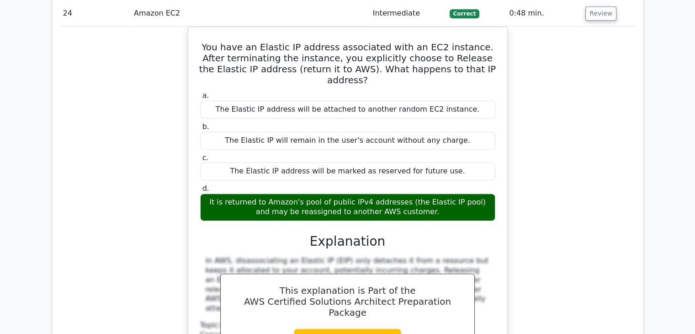
drag, startPoint x: 217, startPoint y: 134, endPoint x: 251, endPoint y: 133, distance: 34.3
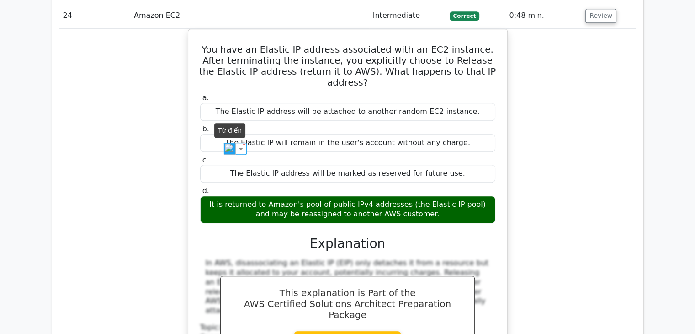
click at [229, 151] on img at bounding box center [230, 149] width 12 height 12
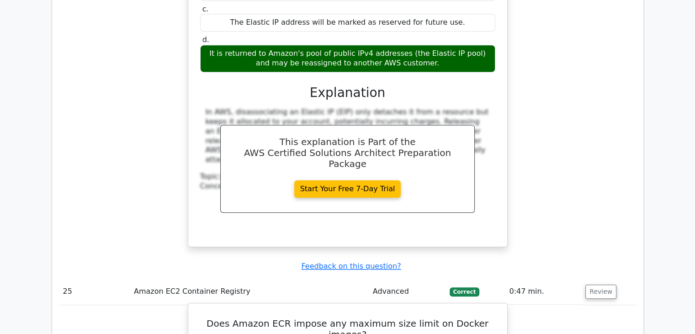
scroll to position [11385, 0]
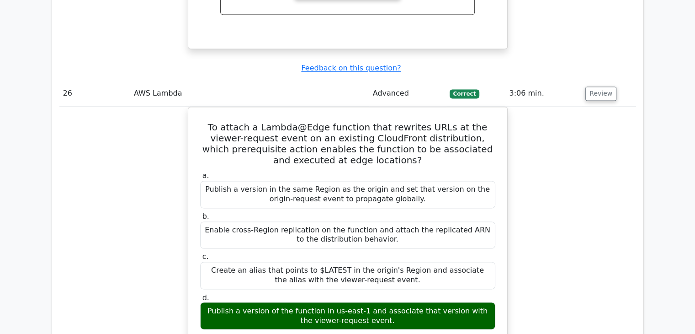
scroll to position [11888, 0]
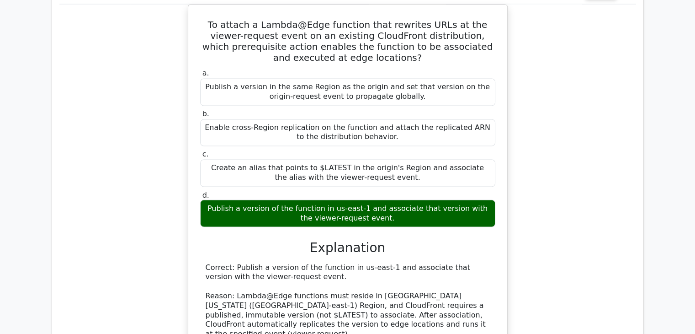
scroll to position [11979, 0]
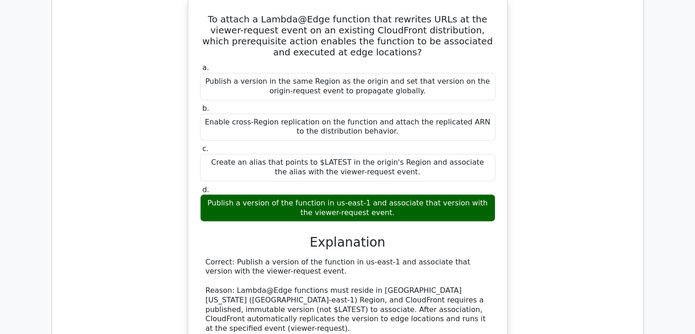
drag, startPoint x: 417, startPoint y: 203, endPoint x: 214, endPoint y: 206, distance: 203.0
copy div "Create a materialized view to precompute the aggregations"
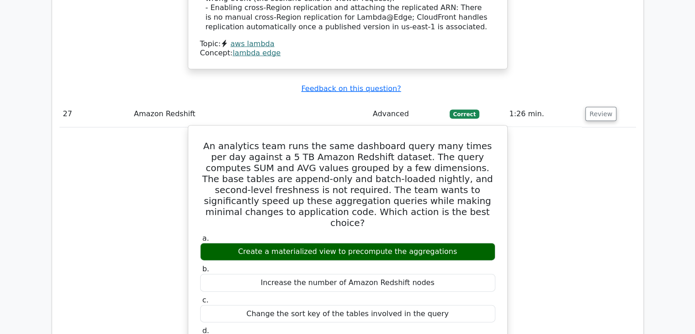
scroll to position [12391, 0]
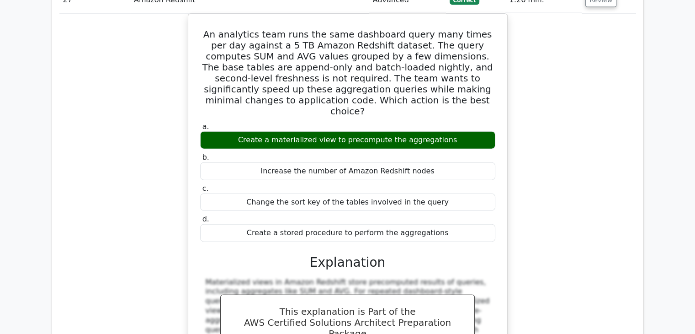
scroll to position [12482, 0]
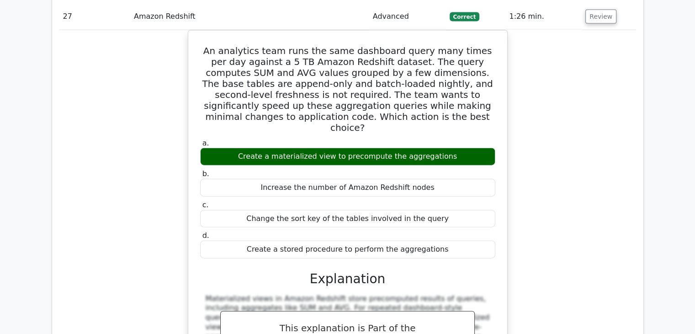
drag, startPoint x: 378, startPoint y: 81, endPoint x: 199, endPoint y: 48, distance: 182.3
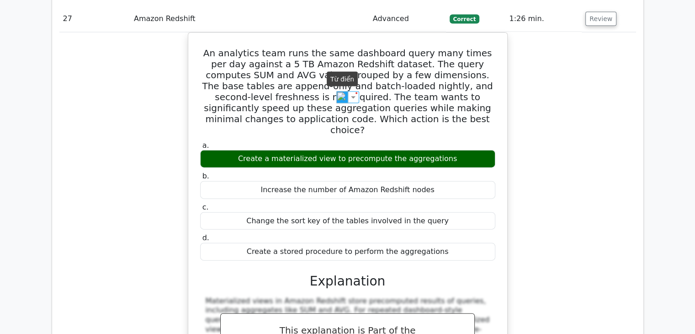
click at [343, 93] on img at bounding box center [343, 97] width 12 height 12
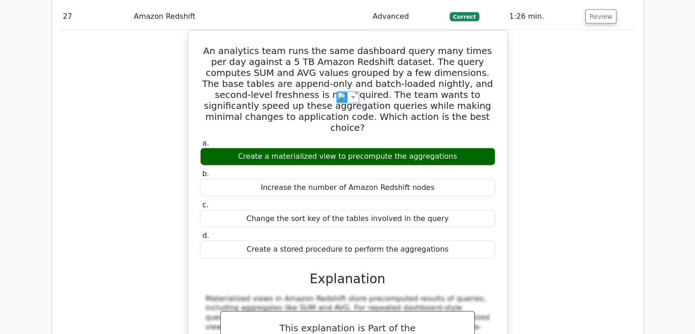
drag, startPoint x: 407, startPoint y: 164, endPoint x: 191, endPoint y: 148, distance: 217.3
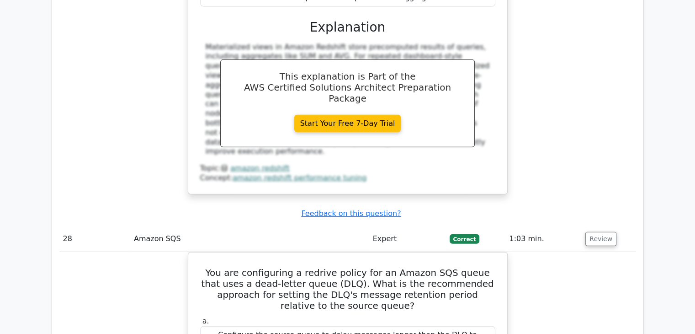
scroll to position [12757, 0]
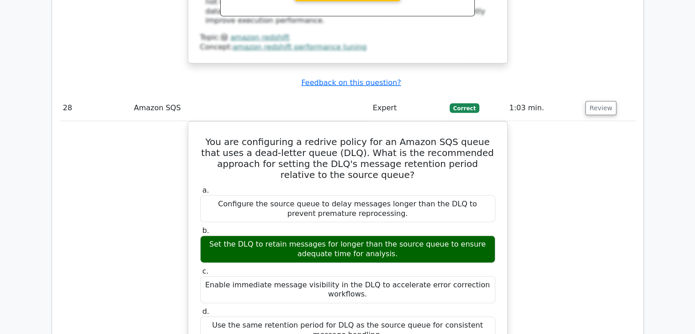
scroll to position [12894, 0]
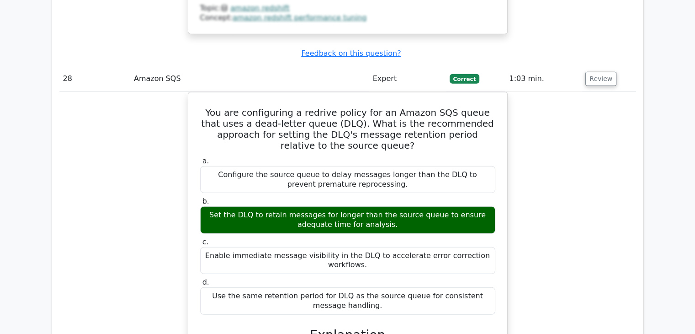
drag, startPoint x: 408, startPoint y: 217, endPoint x: 341, endPoint y: 221, distance: 66.9
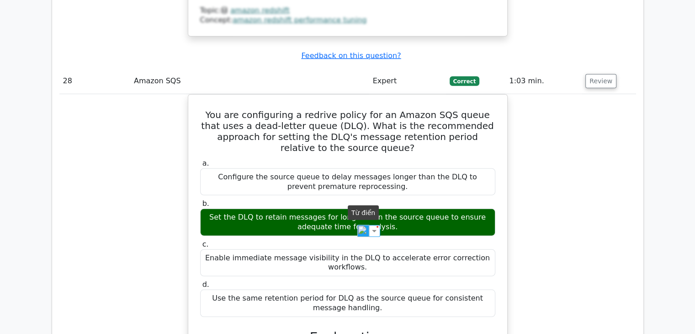
click at [365, 229] on img at bounding box center [364, 231] width 12 height 12
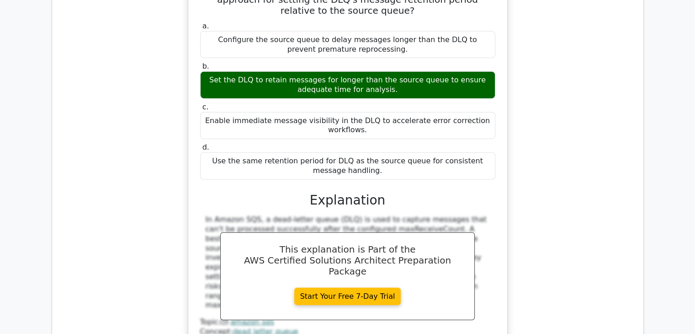
scroll to position [13031, 0]
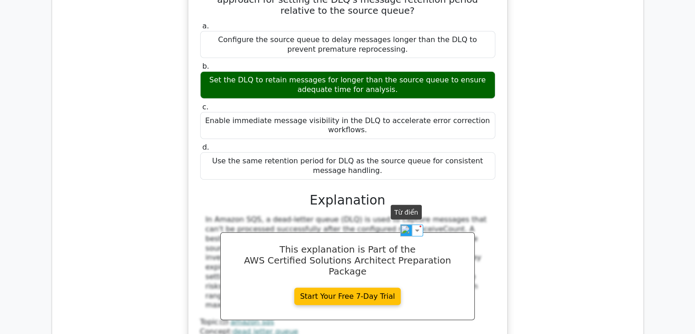
click at [404, 227] on img at bounding box center [407, 230] width 12 height 12
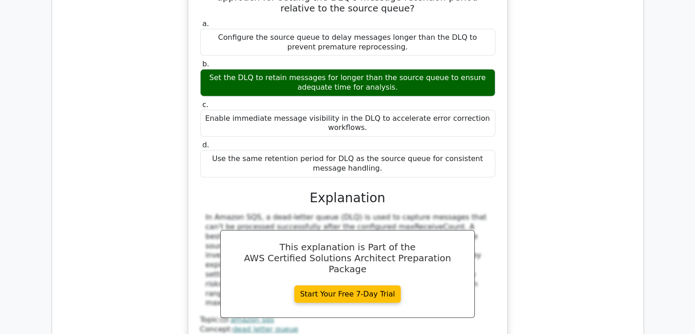
drag, startPoint x: 408, startPoint y: 79, endPoint x: 257, endPoint y: 76, distance: 151.8
drag, startPoint x: 413, startPoint y: 45, endPoint x: 271, endPoint y: 45, distance: 141.7
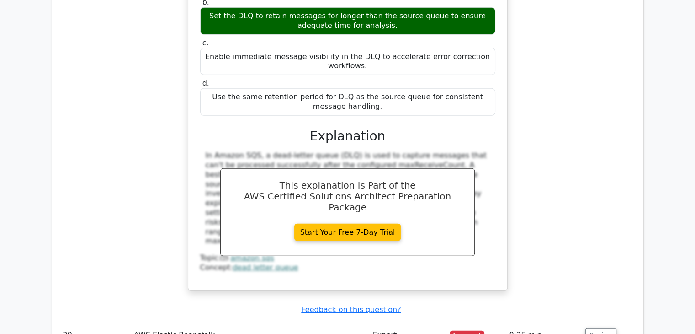
scroll to position [13122, 0]
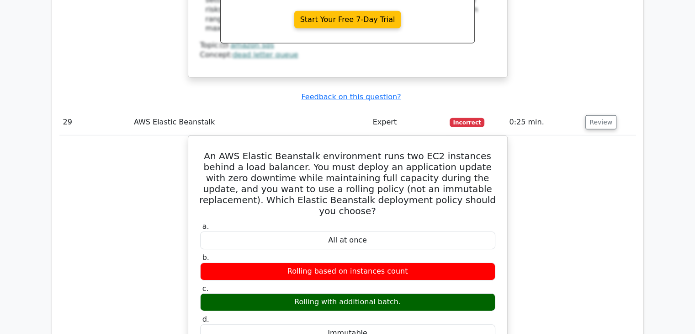
scroll to position [13305, 0]
drag, startPoint x: 366, startPoint y: 225, endPoint x: 194, endPoint y: 80, distance: 224.5
drag, startPoint x: 434, startPoint y: 227, endPoint x: 186, endPoint y: 81, distance: 287.8
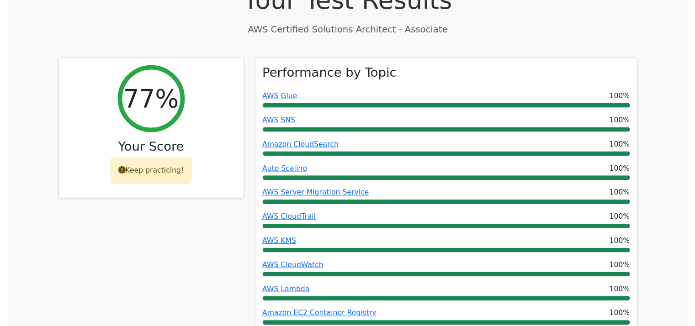
scroll to position [0, 0]
